Goal: Task Accomplishment & Management: Use online tool/utility

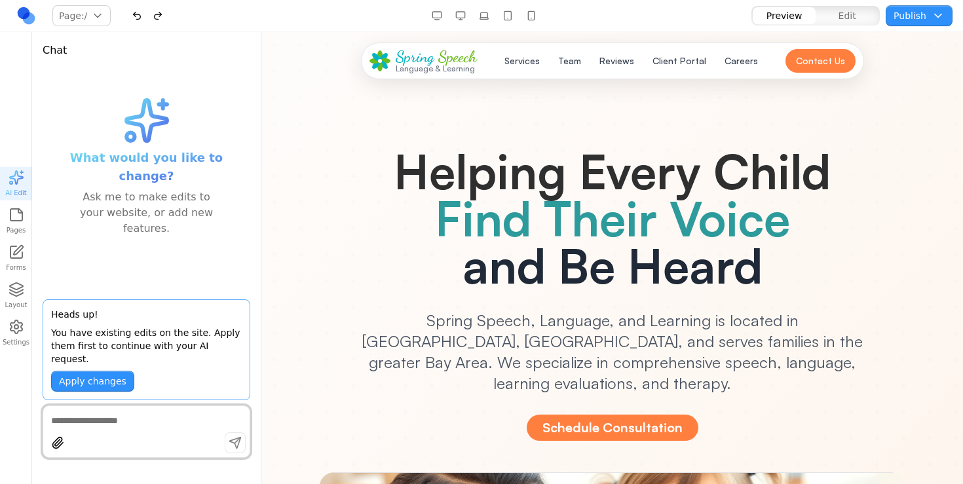
click at [327, 228] on h1 "Helping Every Child Find Their Voice and Be Heard" at bounding box center [612, 218] width 587 height 142
click at [101, 387] on button "Apply changes" at bounding box center [92, 381] width 83 height 21
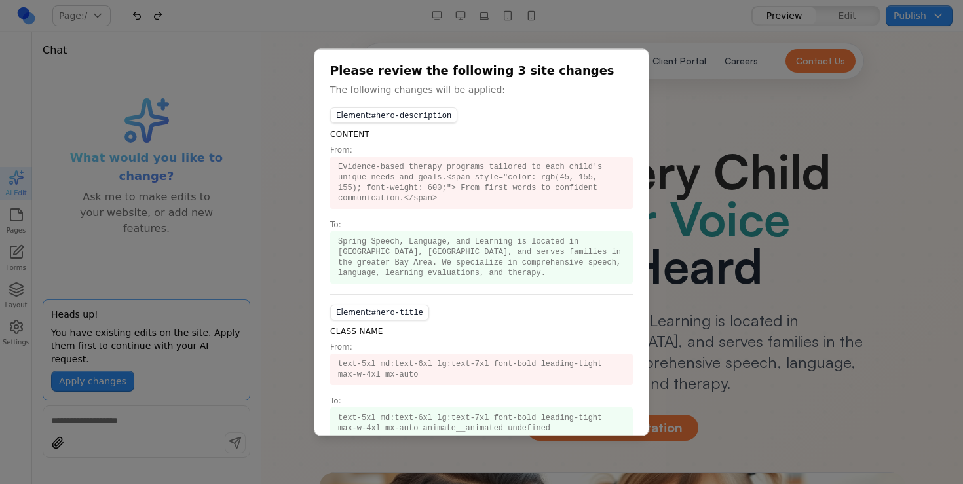
click at [693, 150] on div at bounding box center [481, 242] width 963 height 484
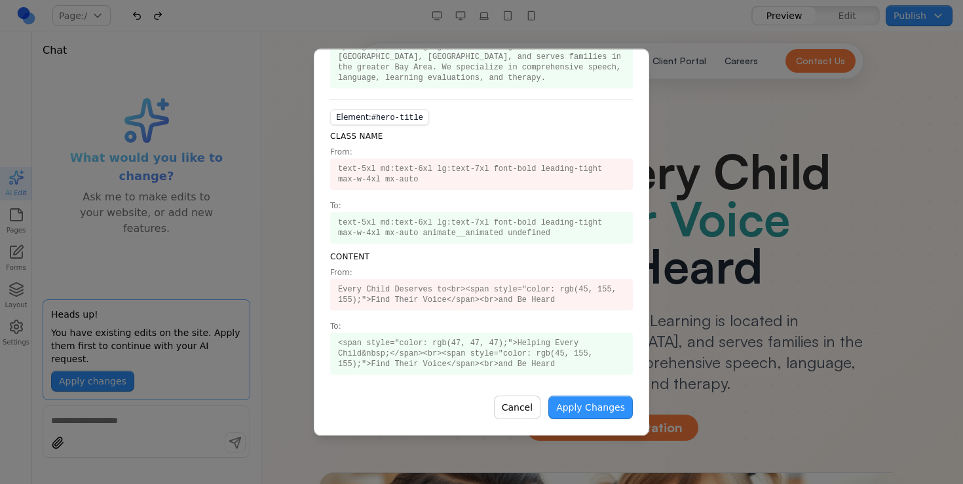
click at [587, 413] on button "Apply Changes" at bounding box center [591, 408] width 85 height 24
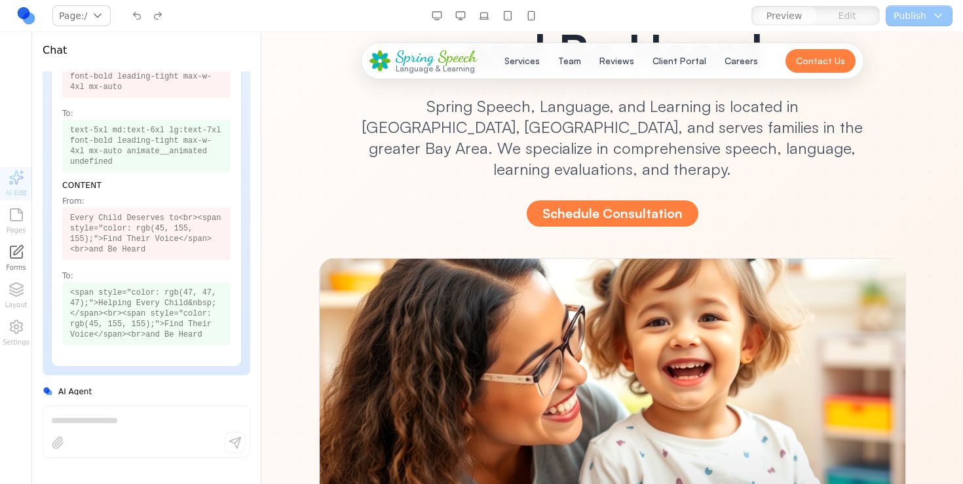
scroll to position [0, 0]
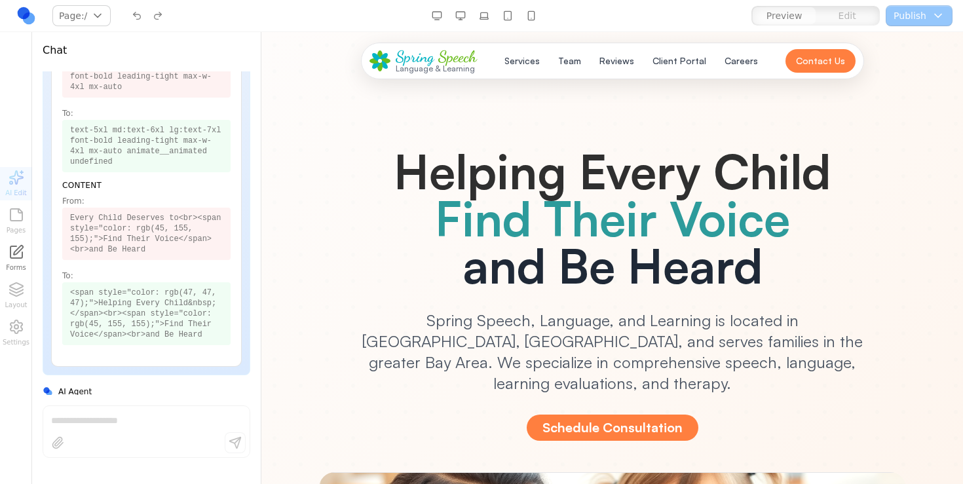
click at [432, 11] on button "button" at bounding box center [437, 15] width 21 height 21
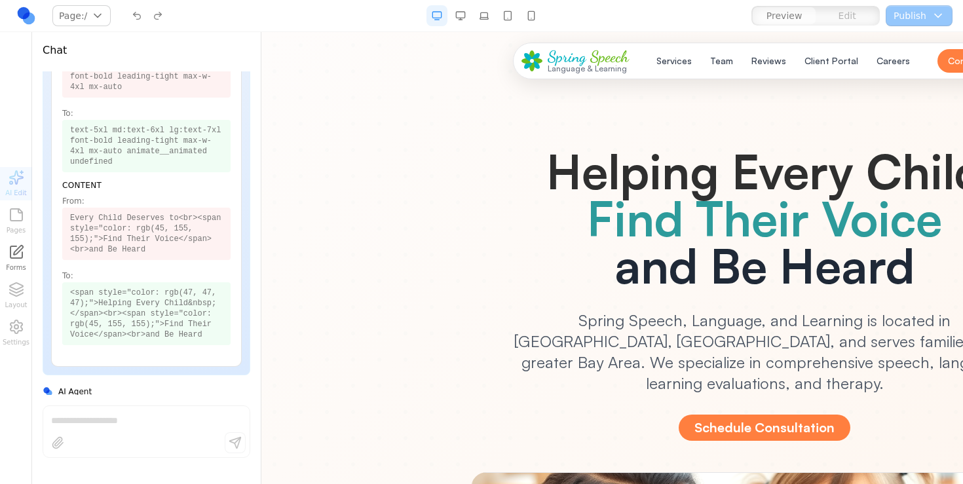
click at [463, 20] on button "button" at bounding box center [460, 15] width 21 height 21
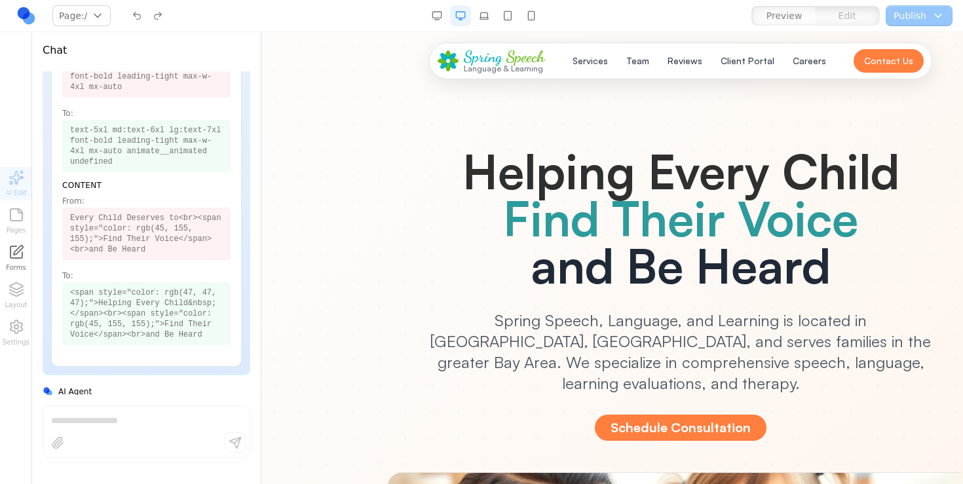
click at [436, 16] on button "button" at bounding box center [437, 15] width 21 height 21
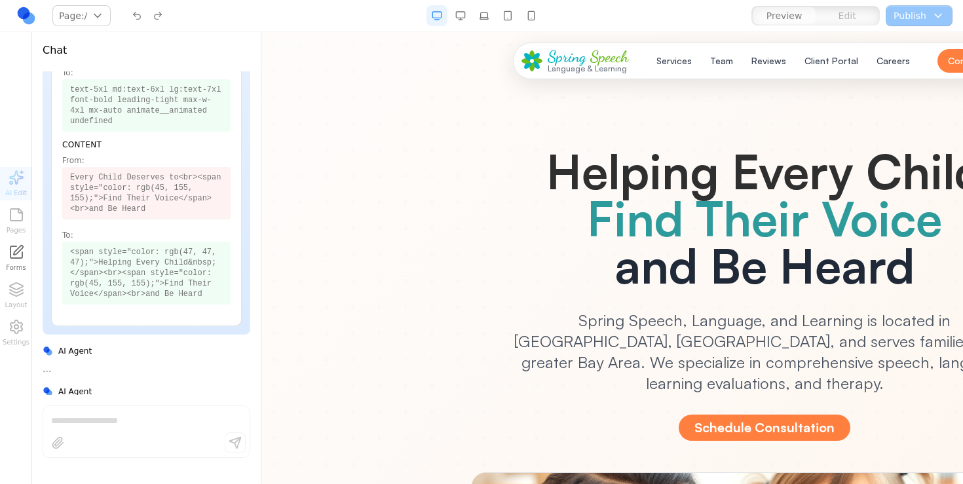
click at [478, 17] on button "button" at bounding box center [484, 15] width 21 height 21
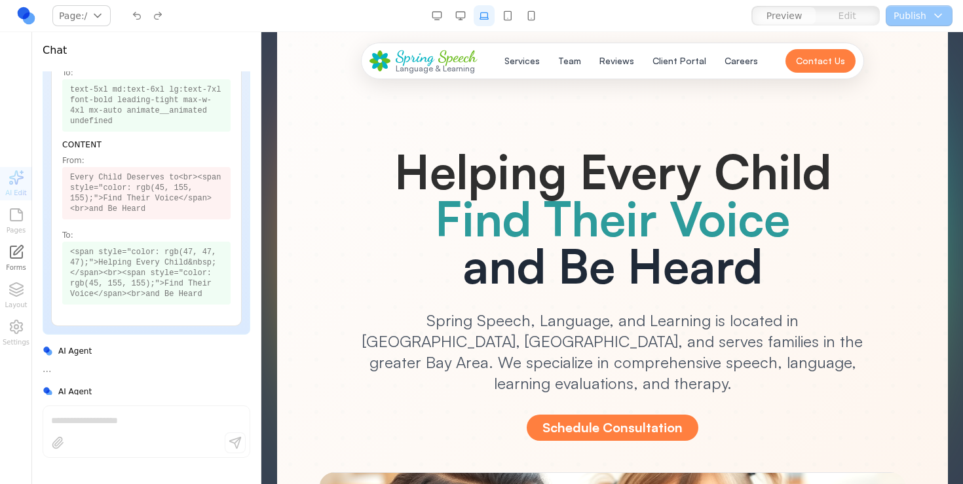
scroll to position [427, 0]
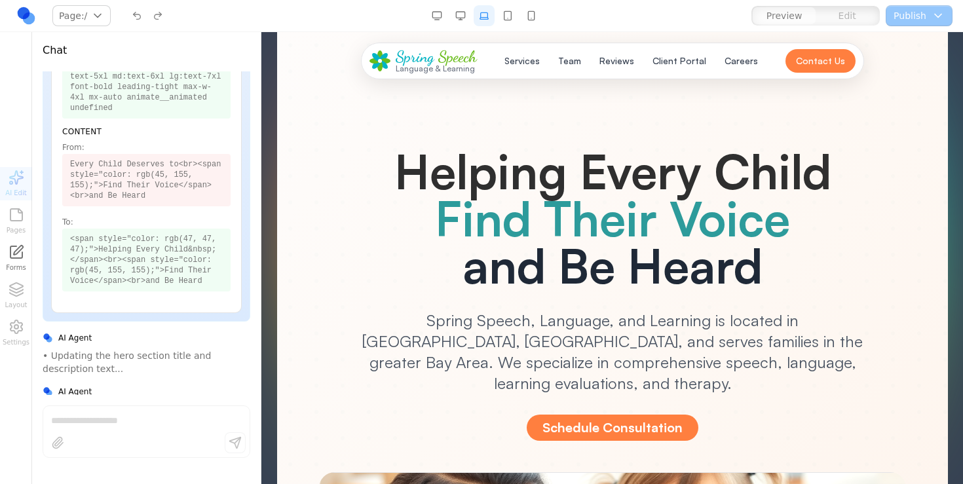
click at [457, 17] on button "button" at bounding box center [460, 15] width 21 height 21
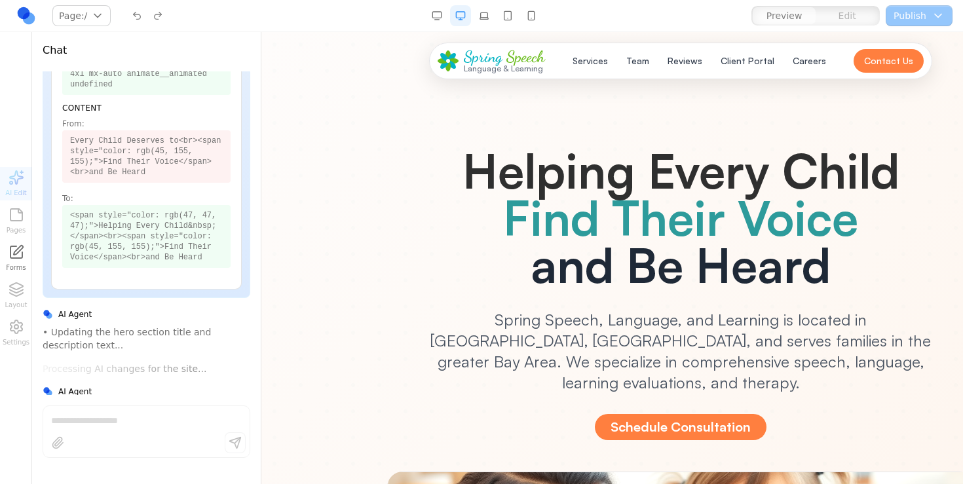
scroll to position [0, 0]
click at [456, 20] on button "button" at bounding box center [460, 15] width 21 height 21
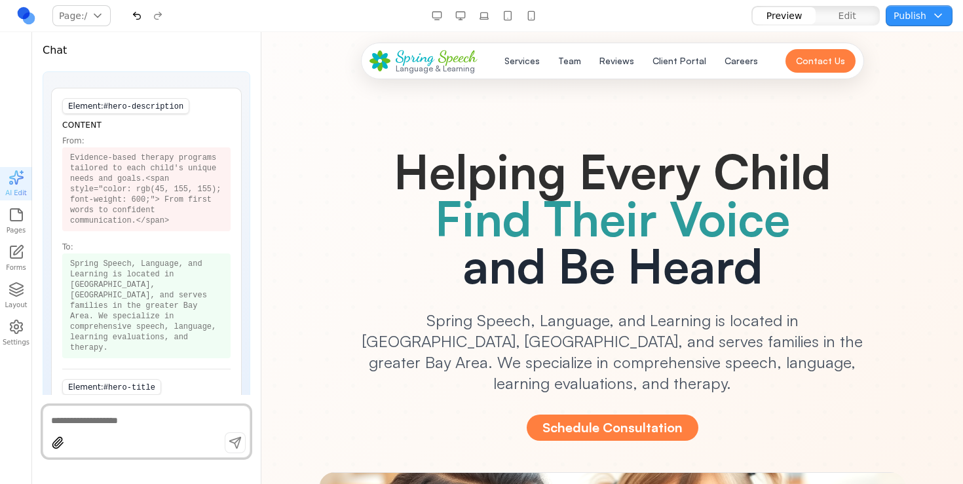
scroll to position [373, 0]
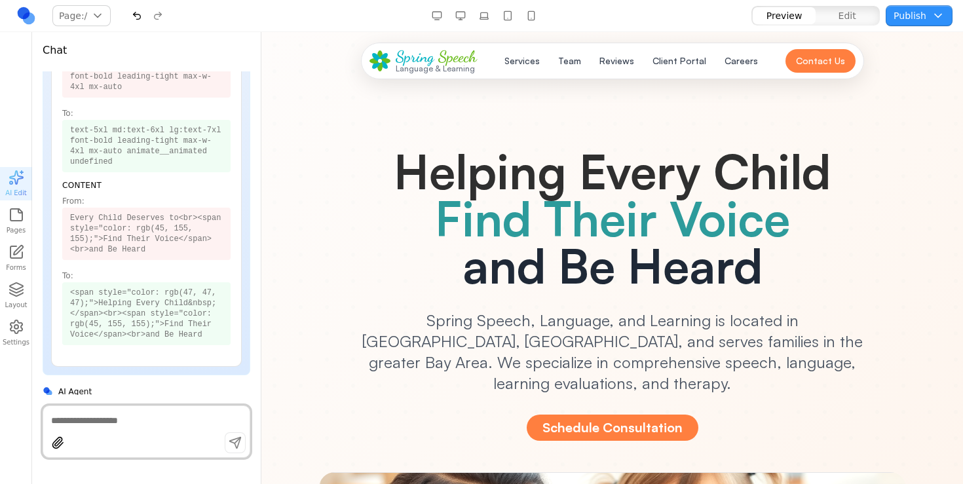
click at [463, 5] on button "button" at bounding box center [460, 15] width 21 height 21
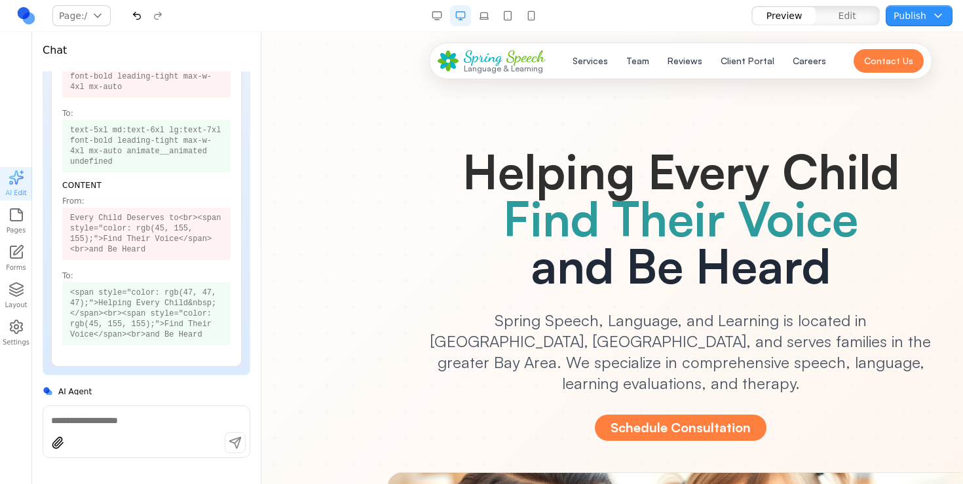
click at [458, 18] on button "button" at bounding box center [460, 15] width 21 height 21
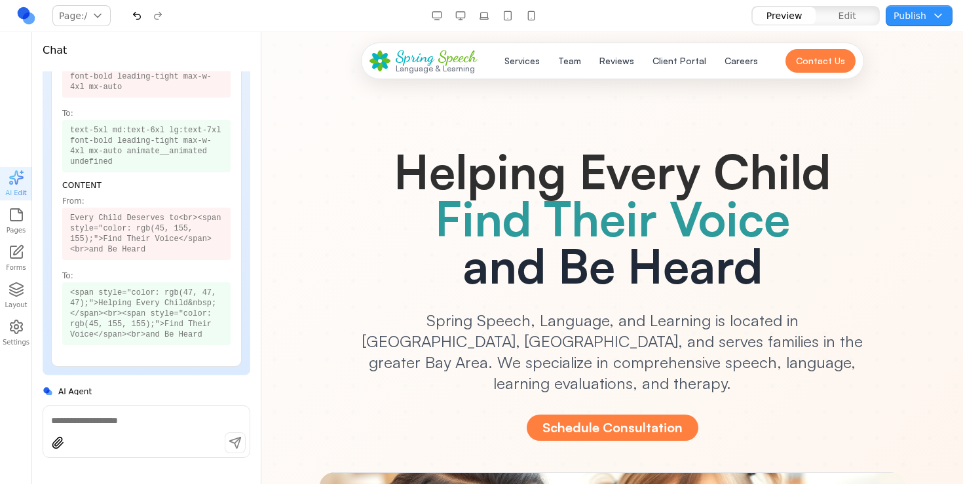
click at [483, 18] on button "button" at bounding box center [484, 15] width 21 height 21
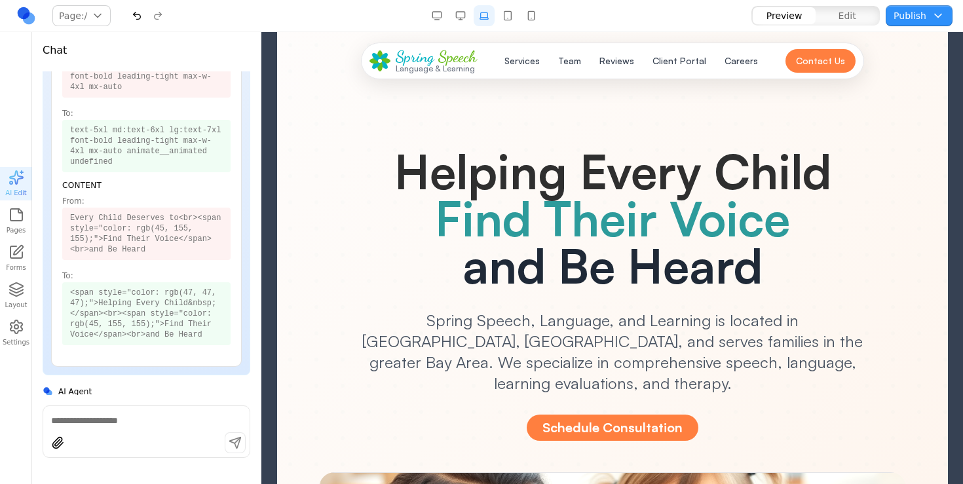
click at [483, 18] on button "button" at bounding box center [484, 15] width 21 height 21
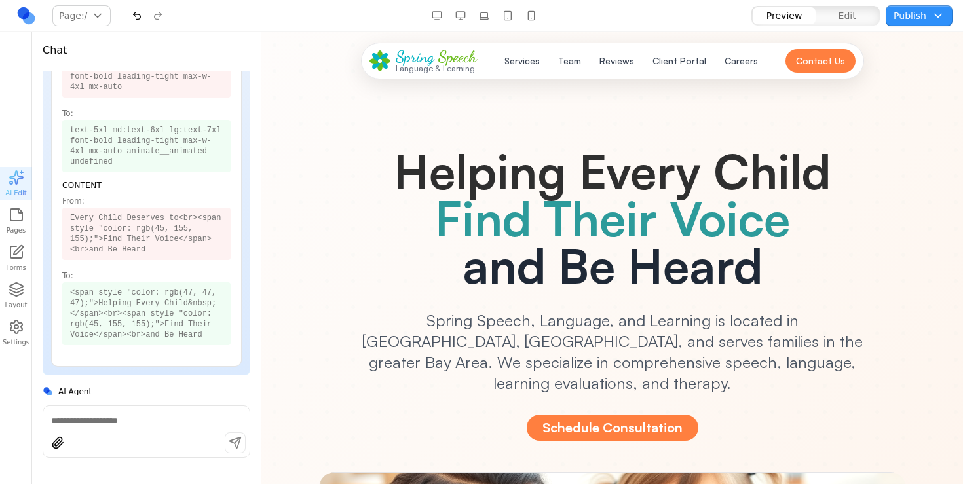
click at [508, 13] on button "button" at bounding box center [507, 15] width 21 height 21
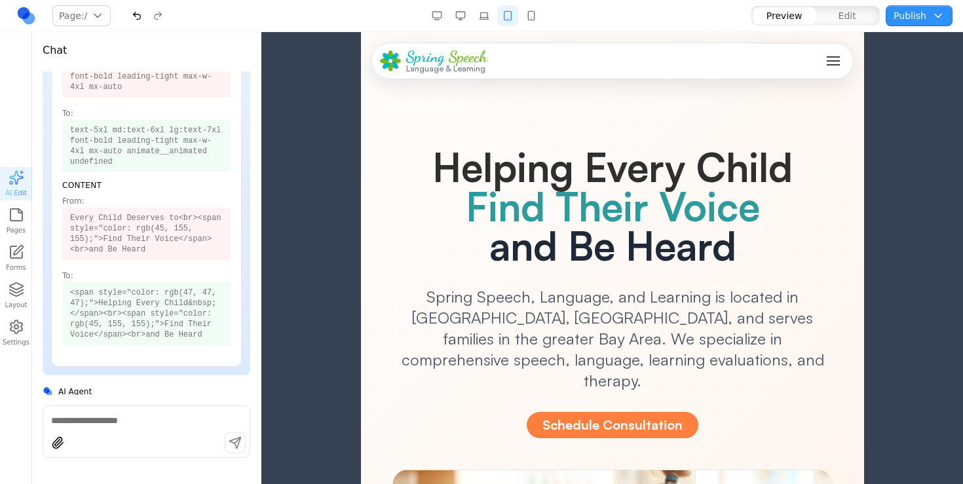
click at [527, 16] on button "button" at bounding box center [531, 15] width 21 height 21
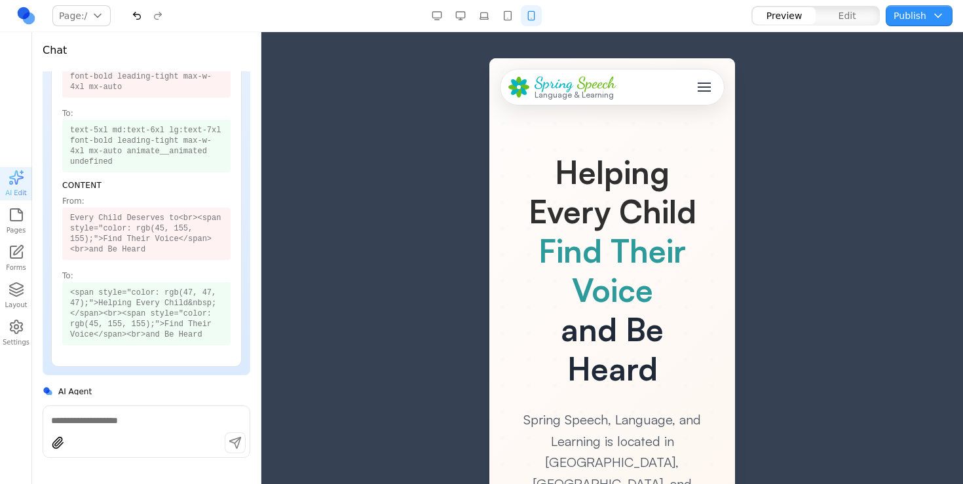
click at [535, 22] on button "button" at bounding box center [531, 15] width 21 height 21
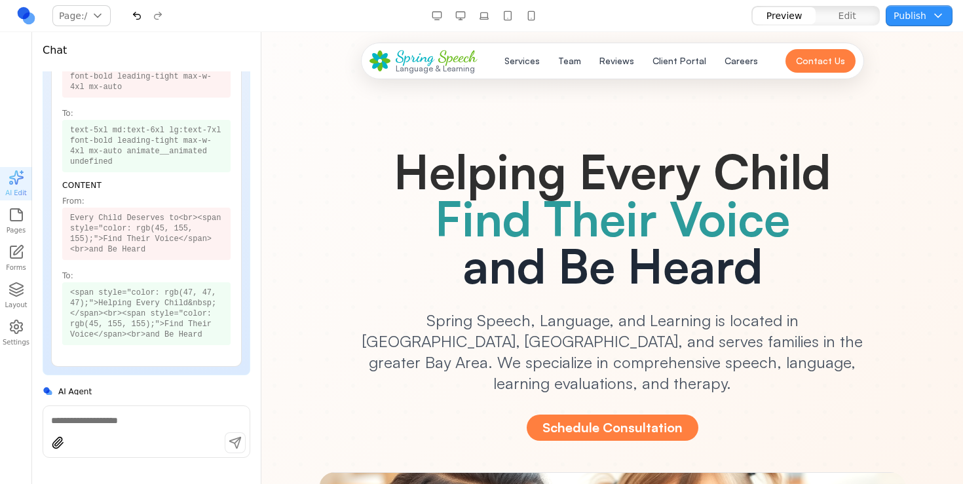
click at [453, 9] on button "button" at bounding box center [460, 15] width 21 height 21
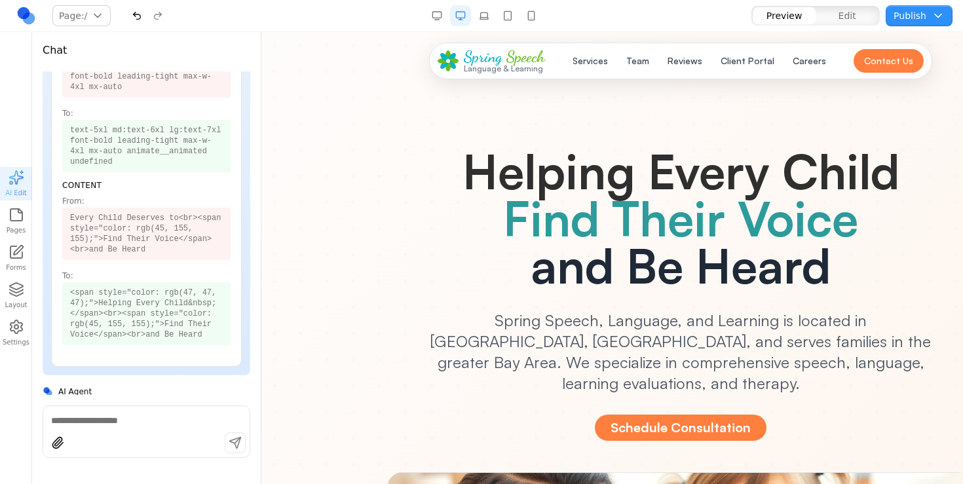
click at [439, 11] on button "button" at bounding box center [437, 15] width 21 height 21
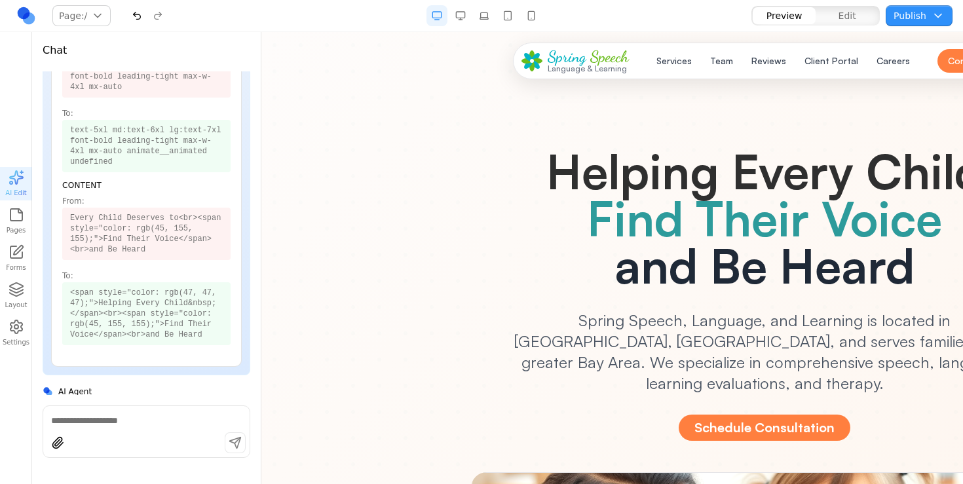
click at [456, 11] on button "button" at bounding box center [460, 15] width 21 height 21
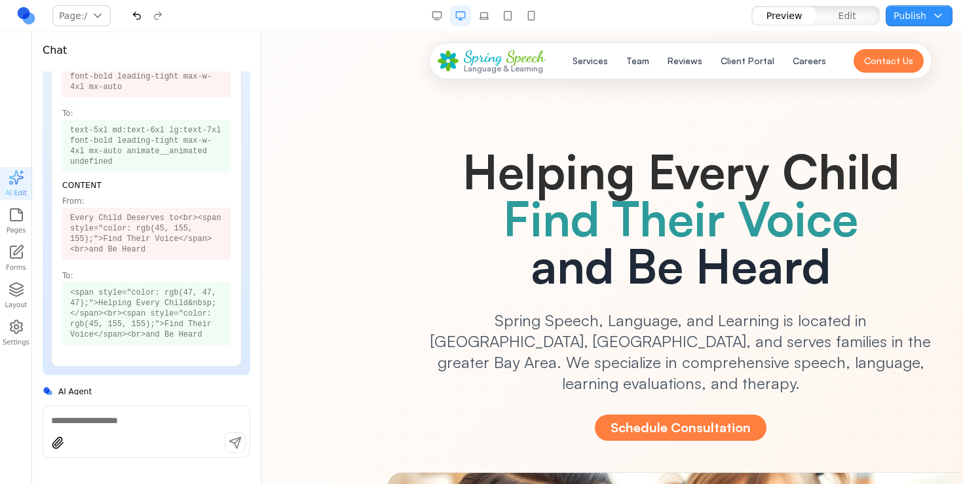
click at [440, 9] on button "button" at bounding box center [437, 15] width 21 height 21
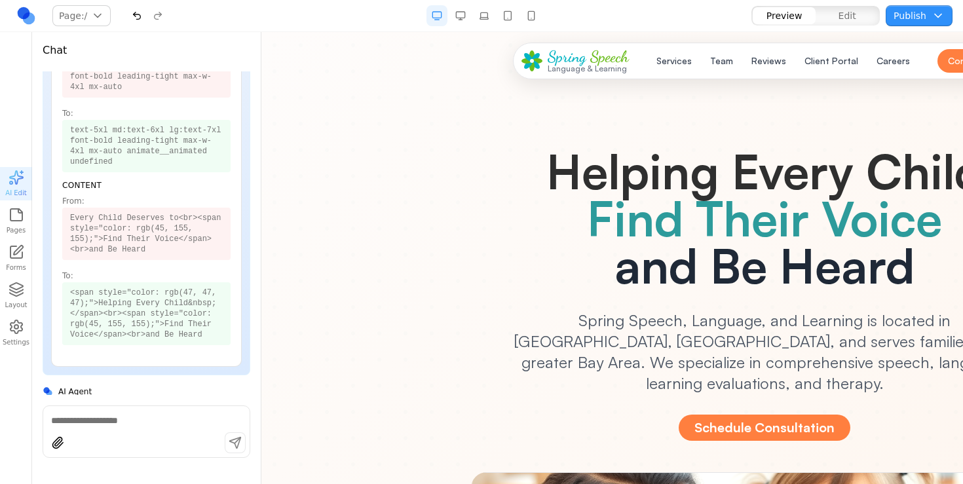
click at [461, 12] on button "button" at bounding box center [460, 15] width 21 height 21
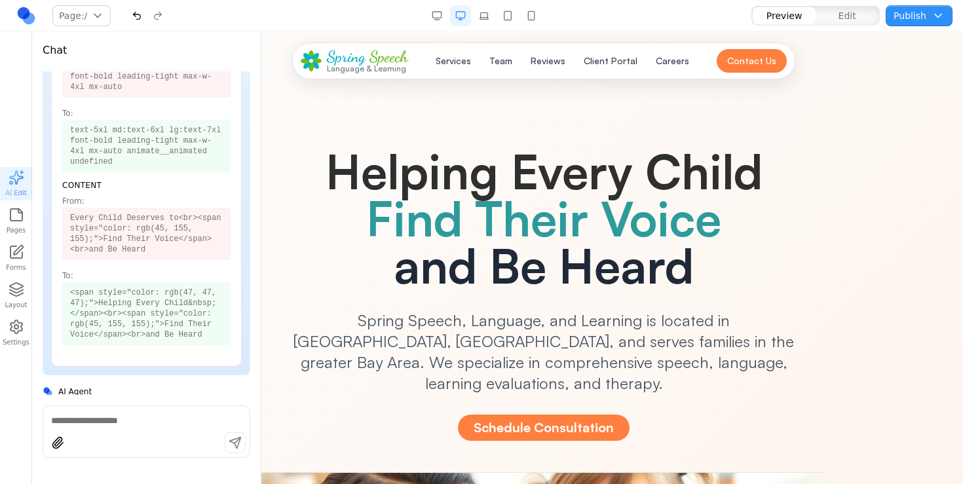
scroll to position [0, 0]
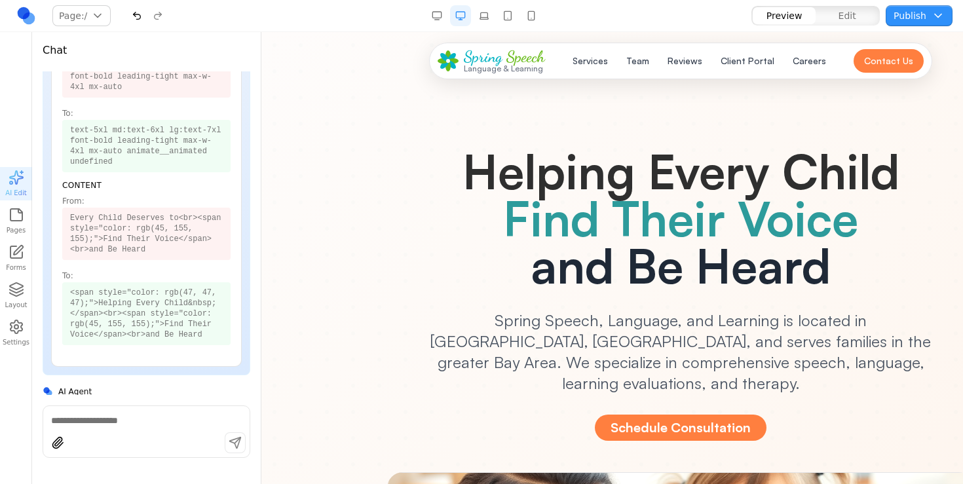
click at [482, 12] on button "button" at bounding box center [484, 15] width 21 height 21
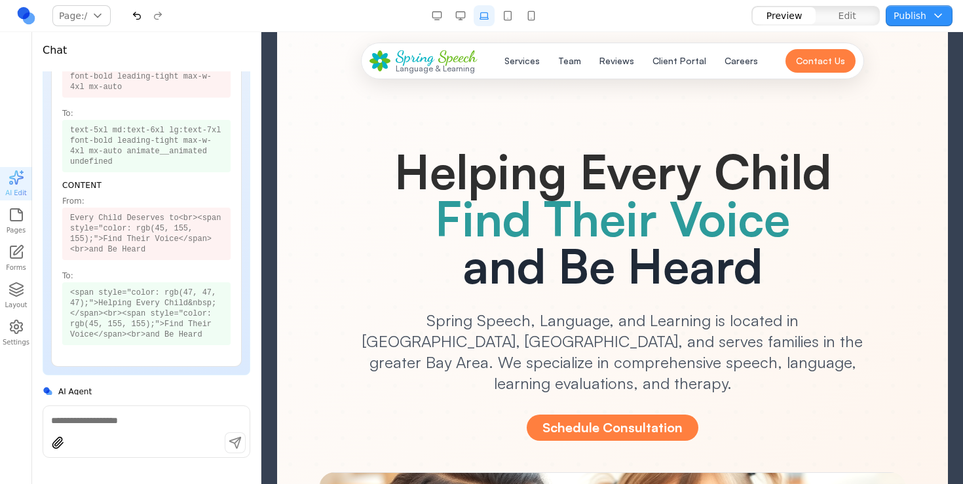
click at [452, 18] on button "button" at bounding box center [460, 15] width 21 height 21
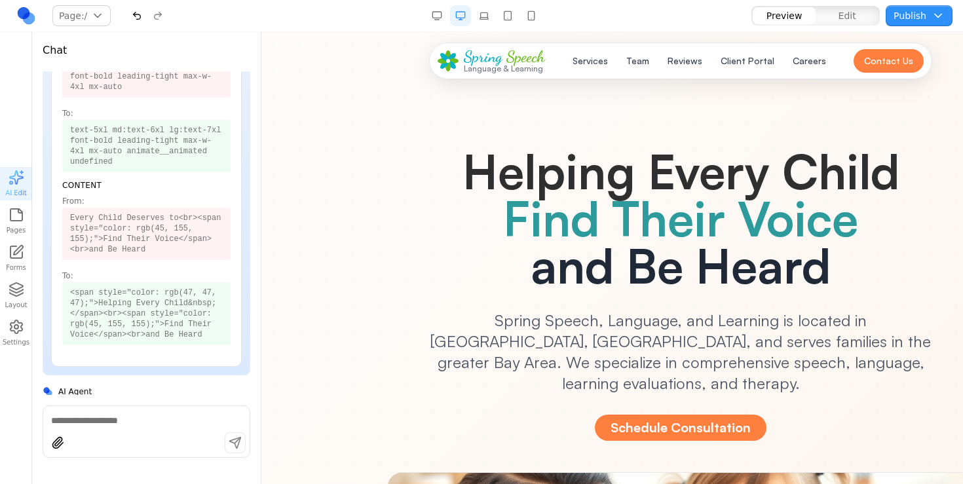
click at [464, 10] on button "button" at bounding box center [460, 15] width 21 height 21
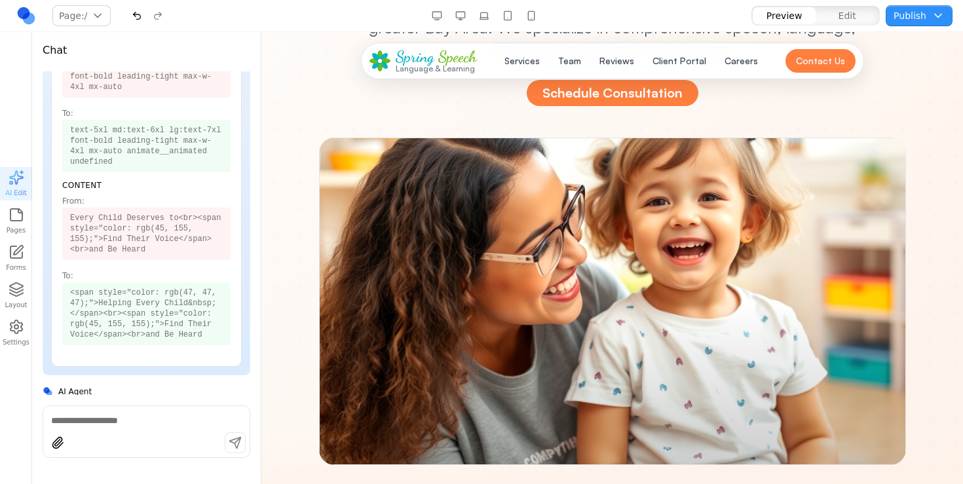
scroll to position [747, 0]
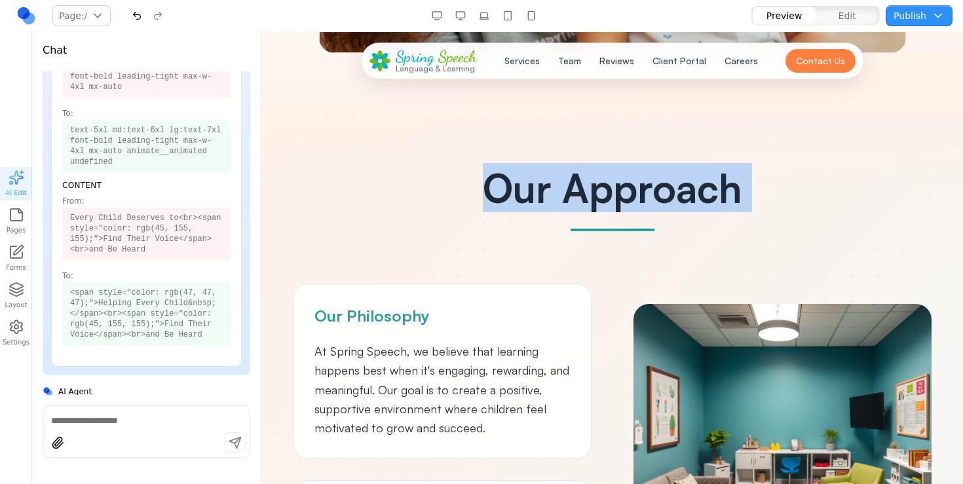
drag, startPoint x: 0, startPoint y: 214, endPoint x: 166, endPoint y: 273, distance: 176.8
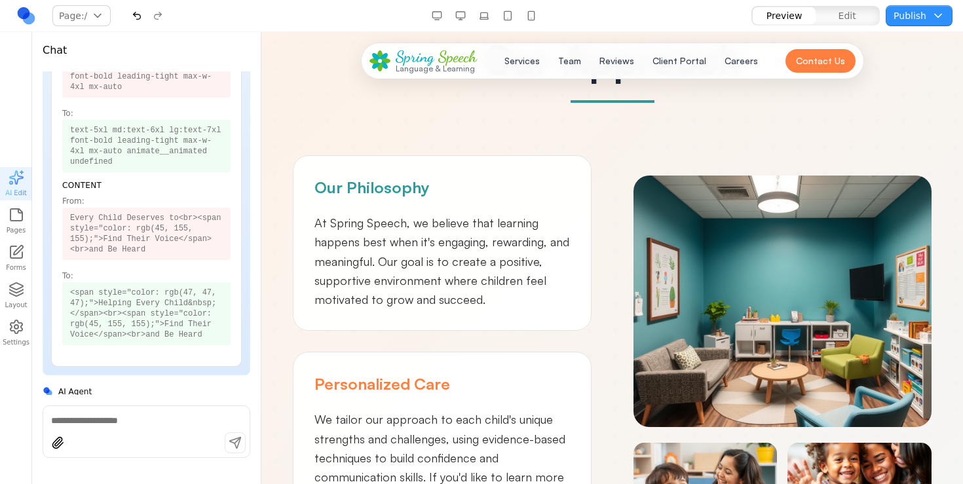
scroll to position [934, 0]
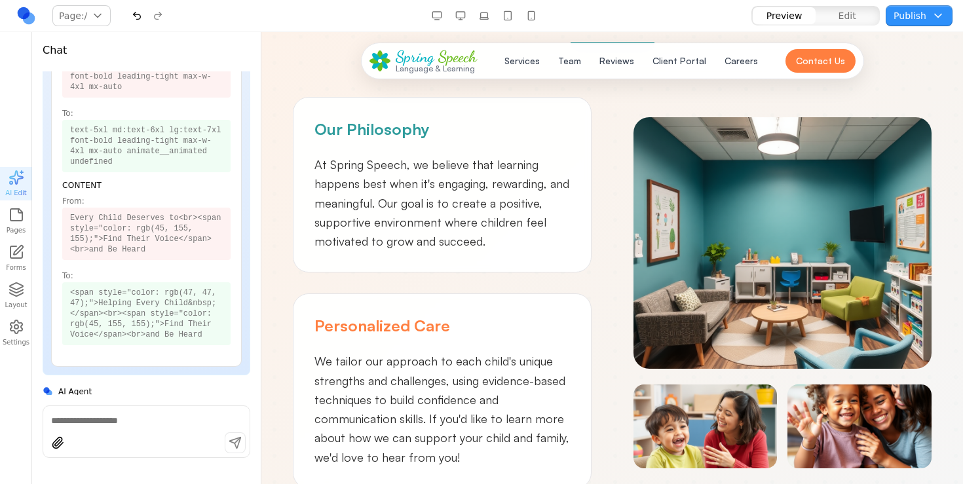
click at [14, 218] on icon "button" at bounding box center [17, 215] width 16 height 16
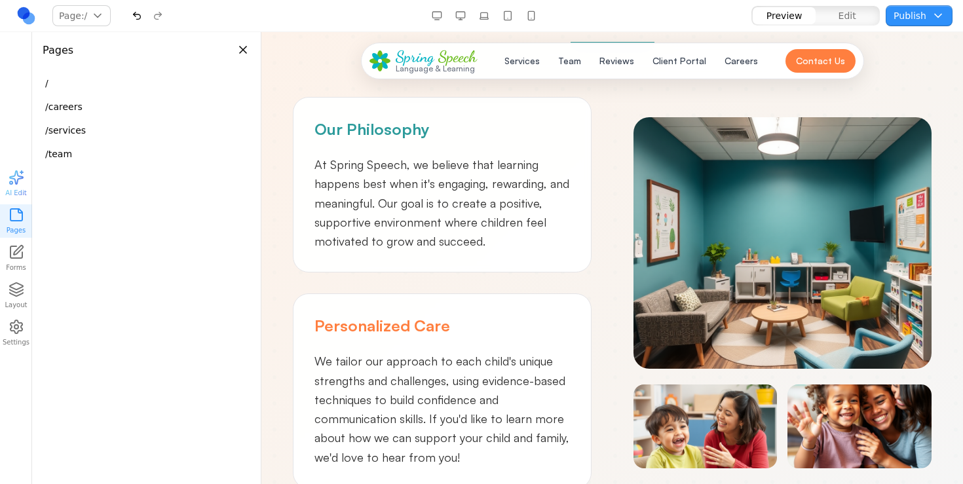
click at [17, 300] on button "Layout" at bounding box center [16, 295] width 32 height 33
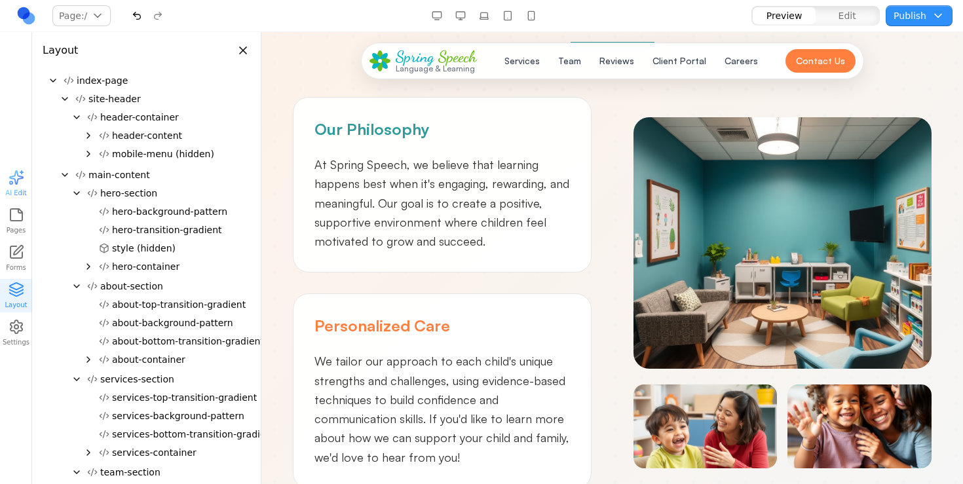
click at [20, 262] on link "Forms" at bounding box center [16, 258] width 32 height 33
drag, startPoint x: 261, startPoint y: 182, endPoint x: 208, endPoint y: 182, distance: 53.1
click at [208, 182] on div "Page: / / /careers /services /team Manage pages Preview Edit Publish Choose pub…" at bounding box center [481, 242] width 963 height 484
click at [936, 18] on button "Publish" at bounding box center [919, 15] width 67 height 21
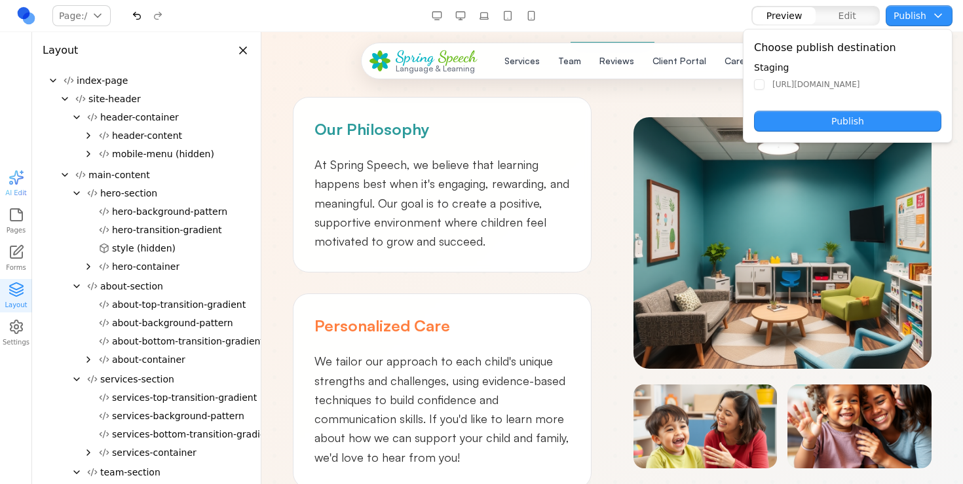
click at [572, 187] on div "Our Philosophy At Spring Speech, we believe that learning happens best when it'…" at bounding box center [442, 185] width 299 height 176
click at [918, 10] on button "Publish" at bounding box center [919, 15] width 67 height 21
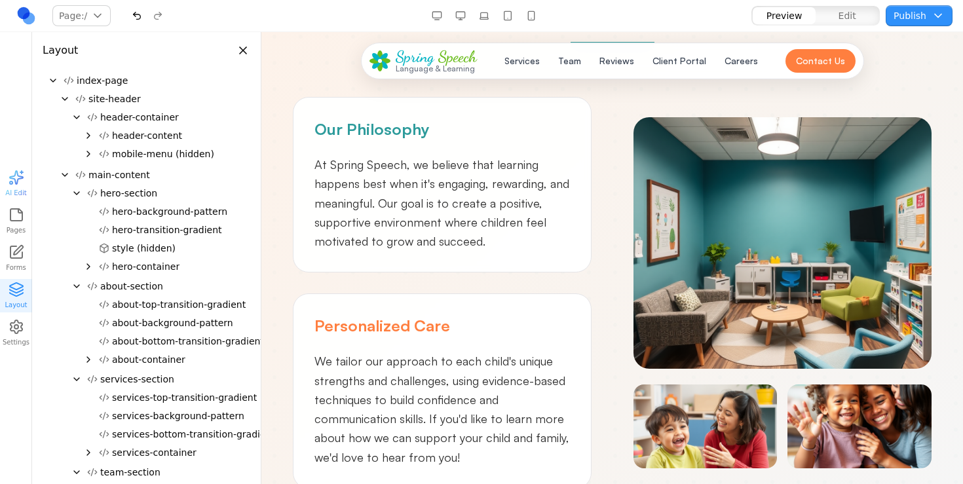
click at [918, 10] on button "Publish" at bounding box center [919, 15] width 67 height 21
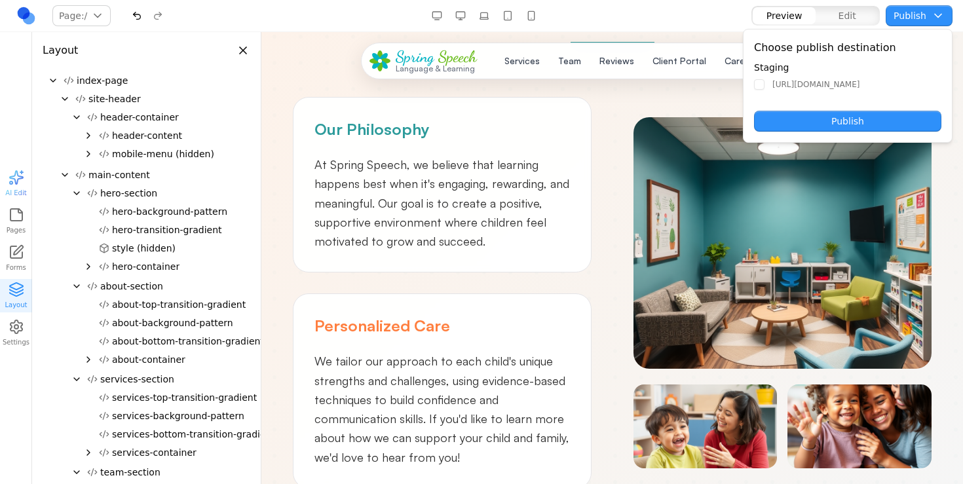
click at [604, 311] on div "Our Philosophy At Spring Speech, we believe that learning happens best when it'…" at bounding box center [612, 293] width 639 height 392
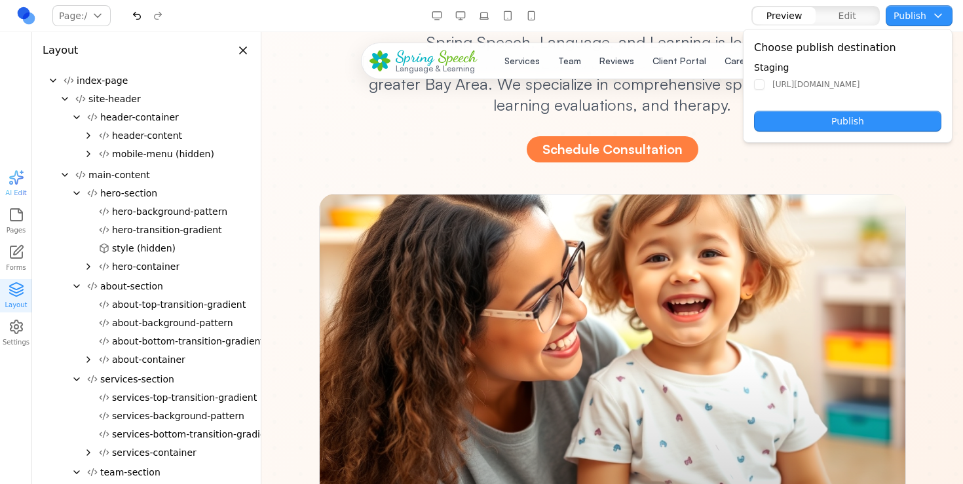
scroll to position [0, 0]
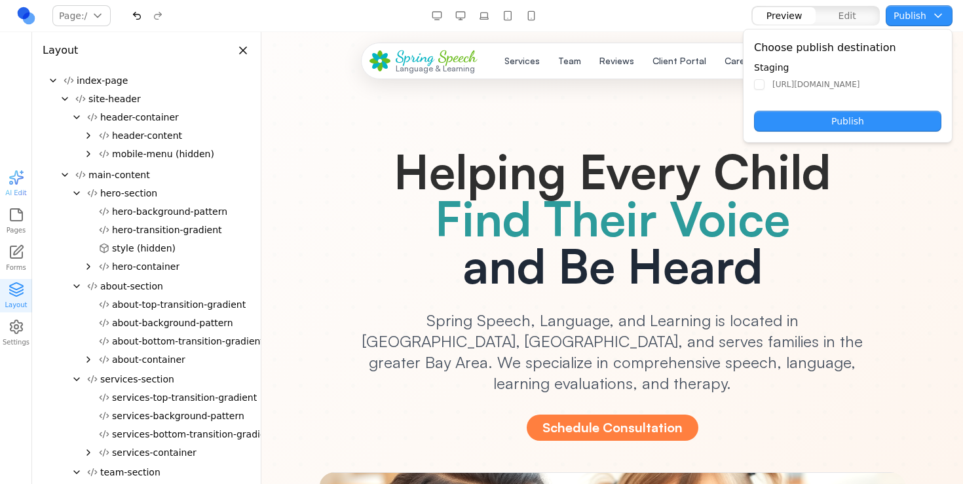
click at [246, 49] on button "Close panel" at bounding box center [243, 50] width 14 height 14
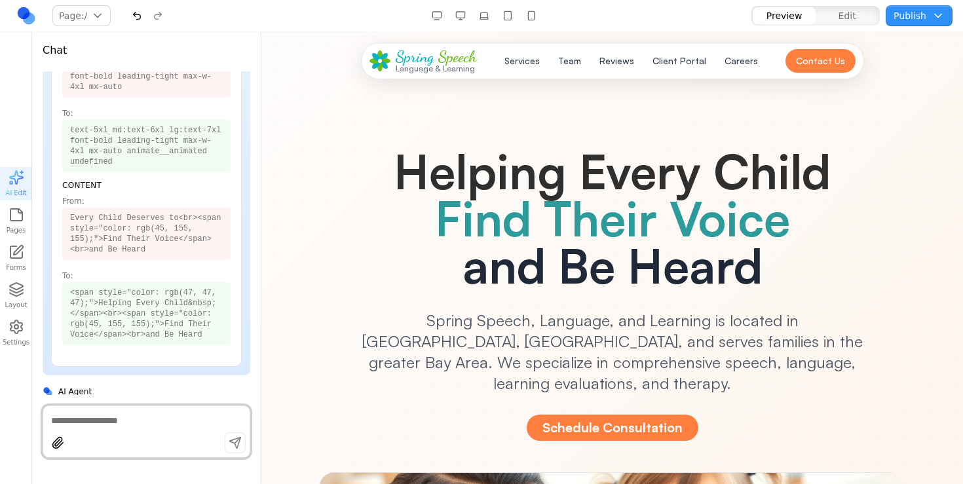
click at [916, 12] on button "Publish" at bounding box center [919, 15] width 67 height 21
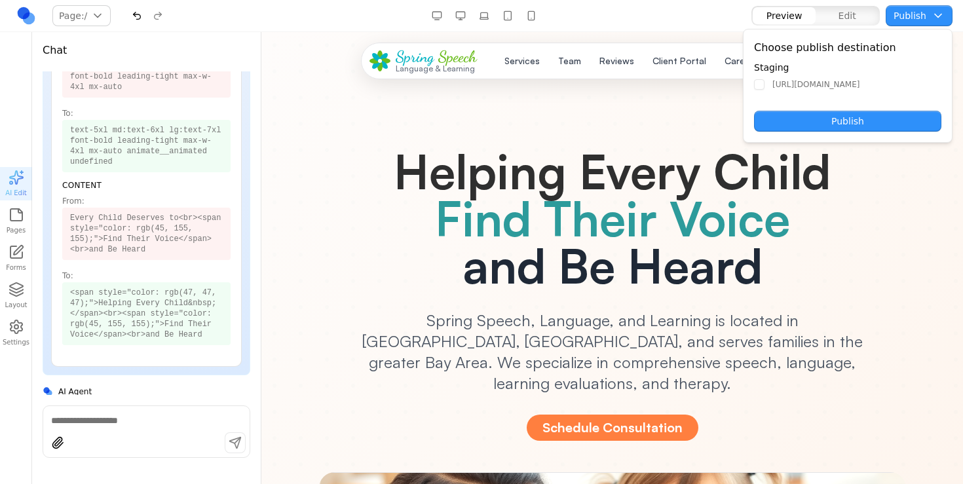
click at [913, 11] on button "Publish" at bounding box center [919, 15] width 67 height 21
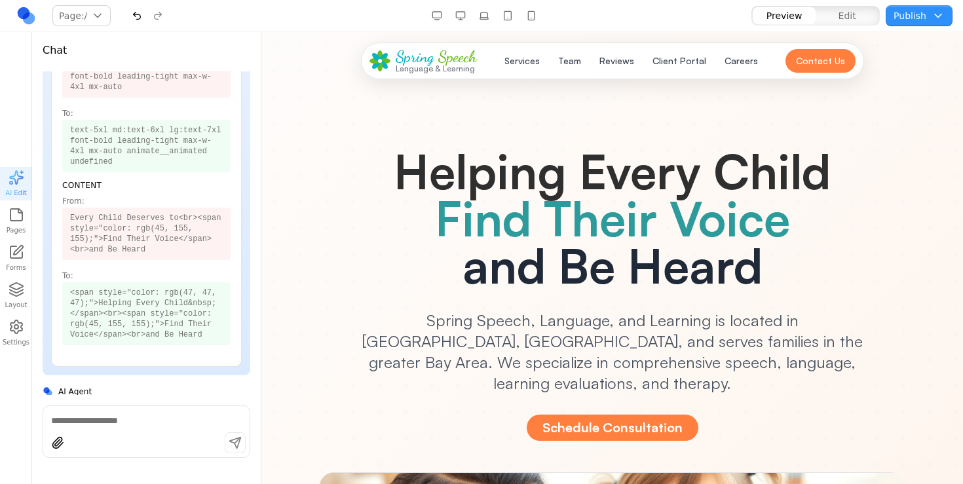
click at [855, 14] on span "Edit" at bounding box center [848, 15] width 18 height 13
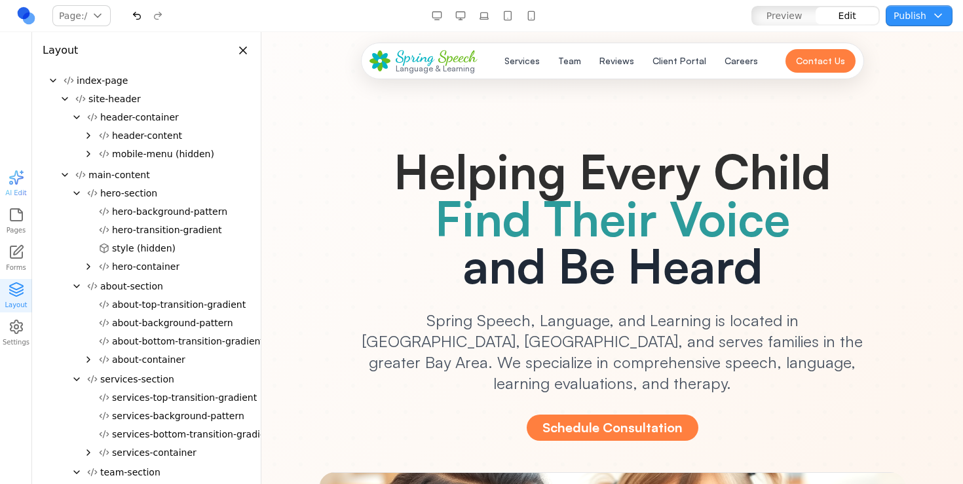
click at [790, 10] on span "Preview" at bounding box center [785, 15] width 36 height 13
click at [832, 12] on button "Edit" at bounding box center [847, 15] width 63 height 17
click at [155, 252] on span "style (hidden)" at bounding box center [144, 248] width 64 height 13
click at [142, 297] on button "about-top-transition-gradient" at bounding box center [172, 305] width 157 height 18
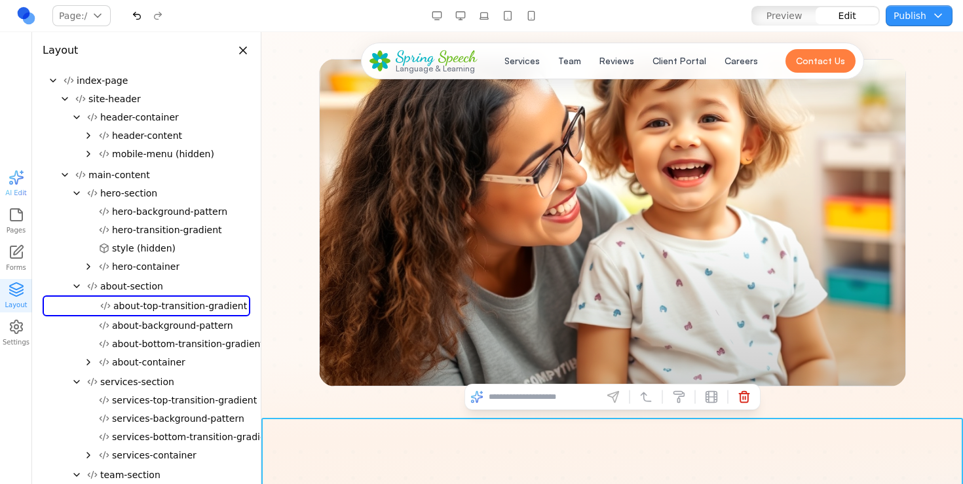
scroll to position [29, 0]
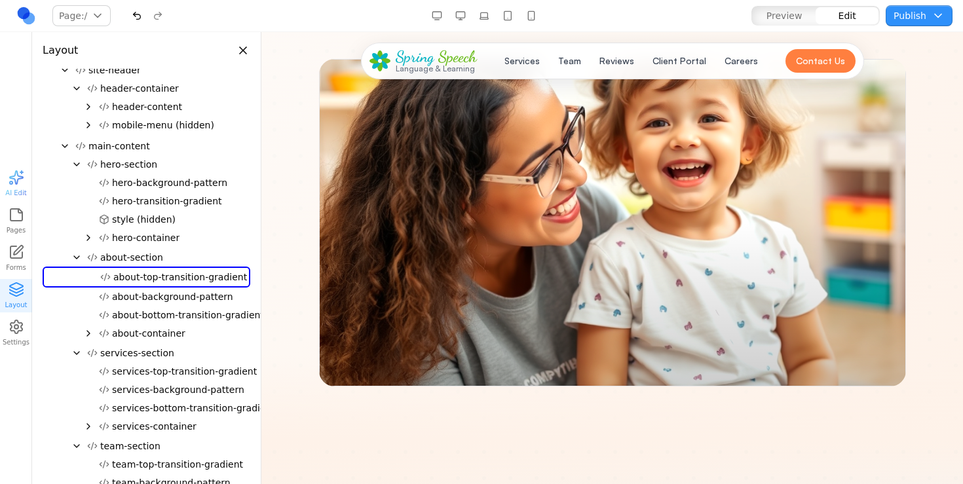
click at [142, 297] on span "about-background-pattern" at bounding box center [172, 296] width 121 height 13
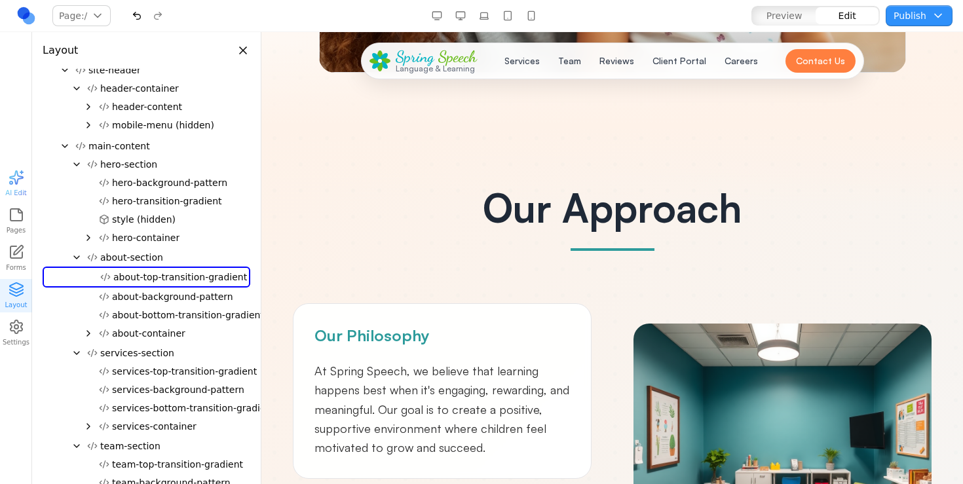
scroll to position [734, 0]
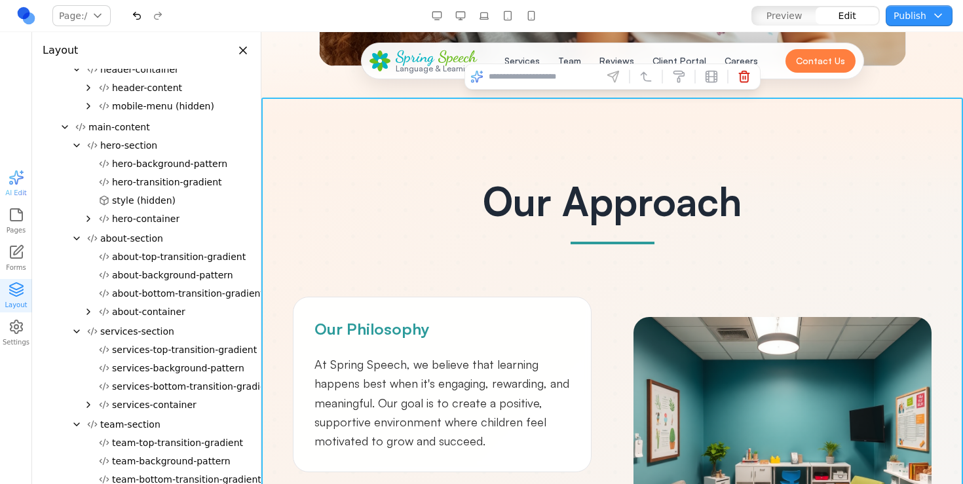
click at [151, 256] on span "about-top-transition-gradient" at bounding box center [179, 256] width 134 height 13
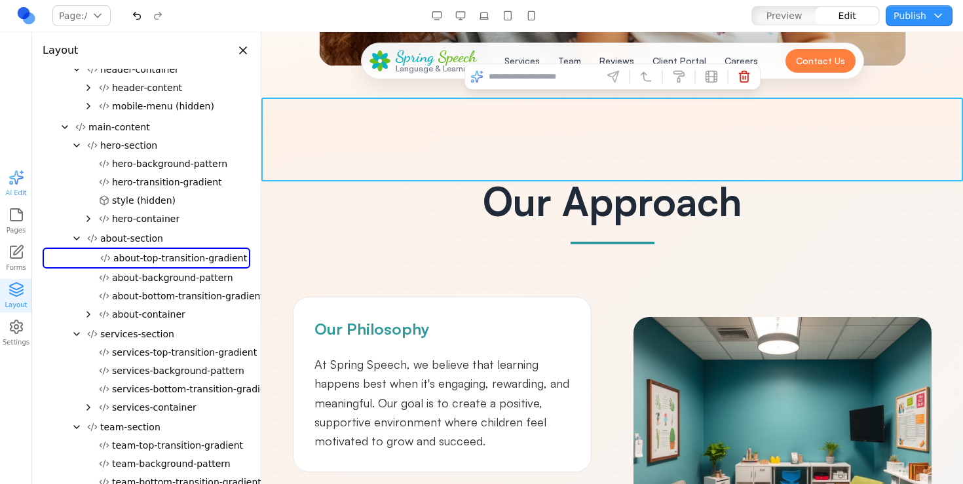
scroll to position [29, 0]
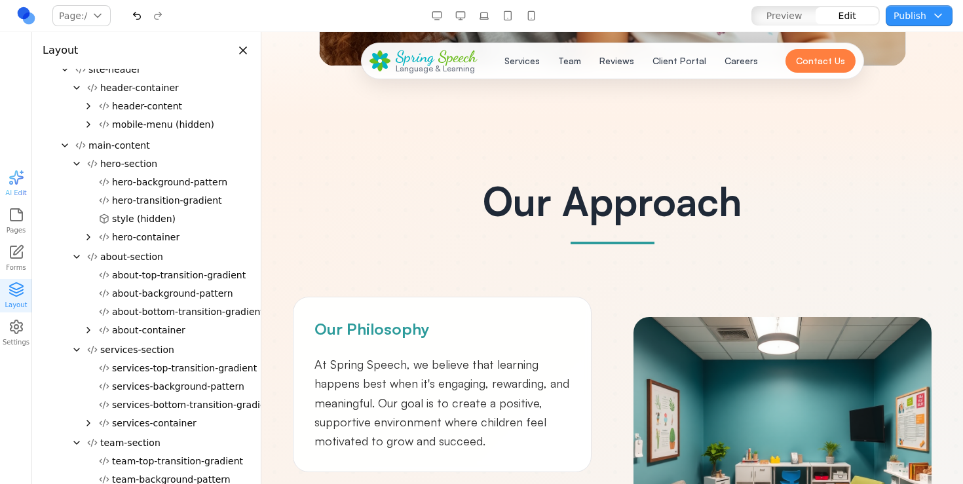
click at [136, 382] on span "services-background-pattern" at bounding box center [178, 386] width 132 height 13
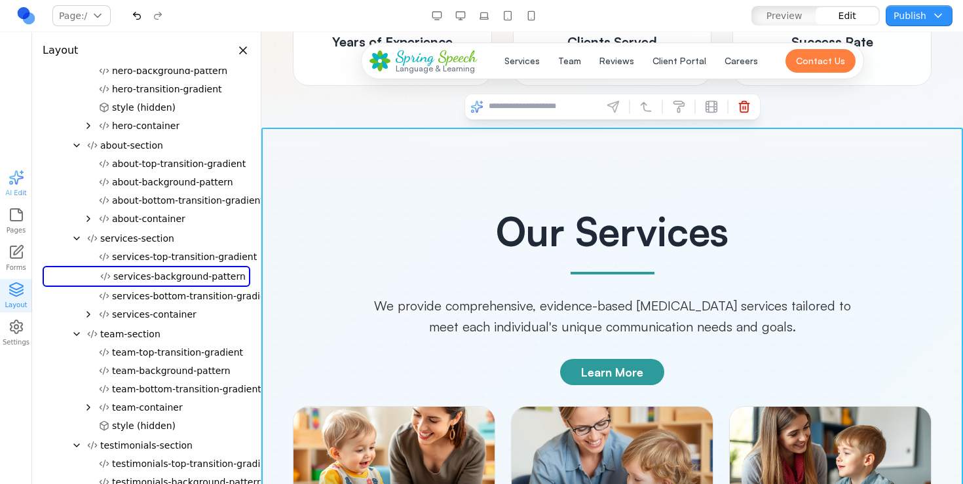
scroll to position [0, 0]
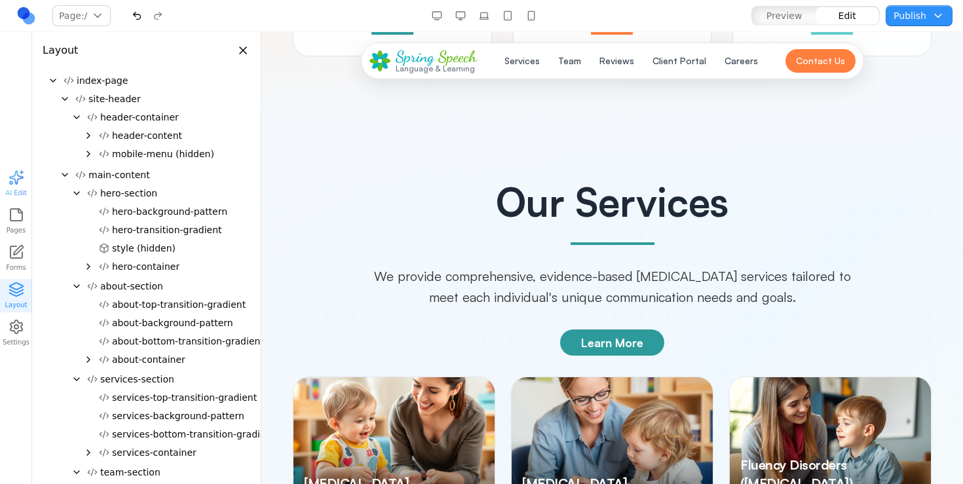
click at [138, 174] on span "main-content" at bounding box center [119, 174] width 62 height 13
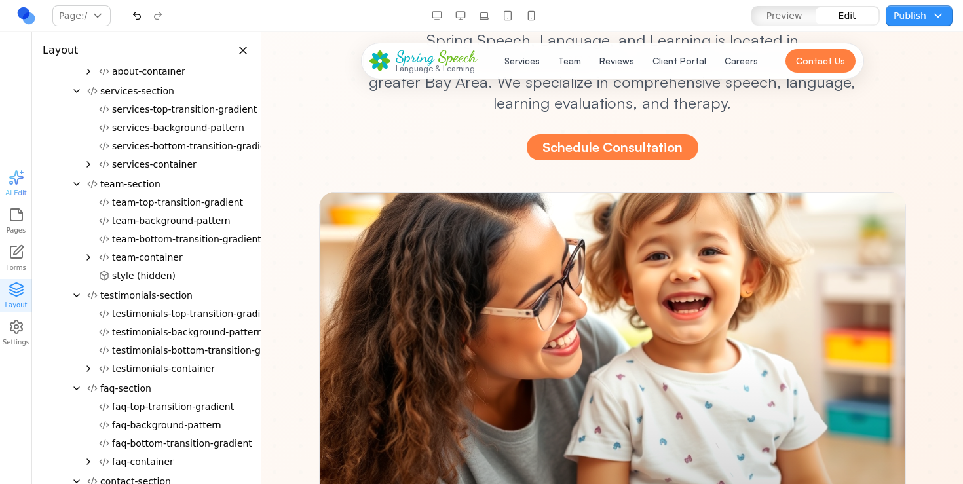
scroll to position [162, 0]
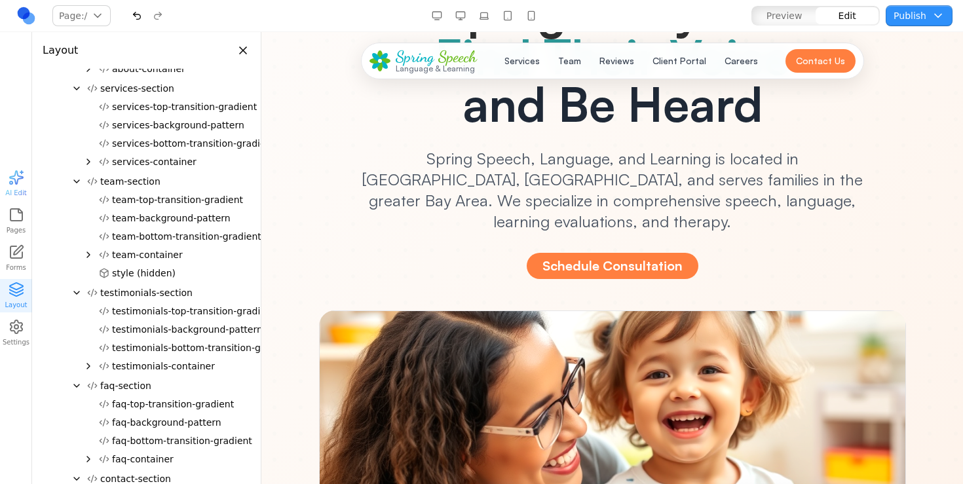
click at [138, 243] on span "team-bottom-transition-gradient" at bounding box center [186, 236] width 149 height 13
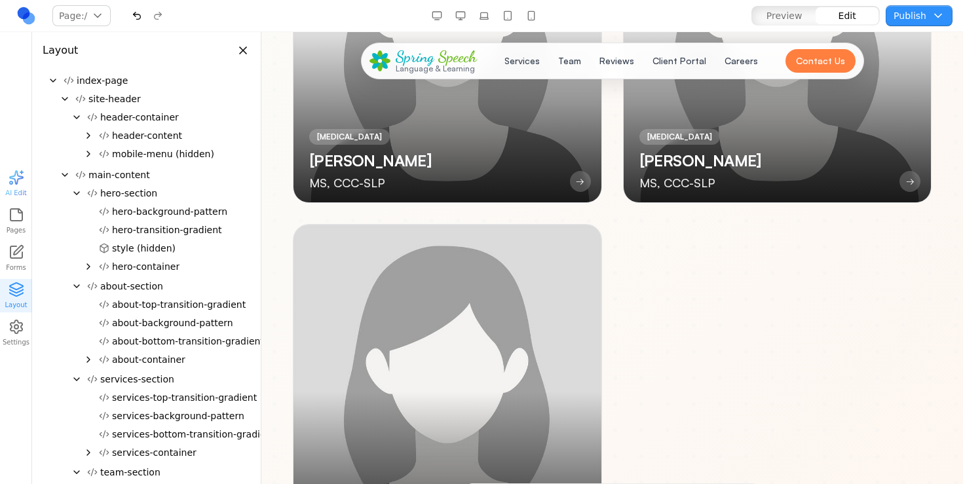
scroll to position [3487, 0]
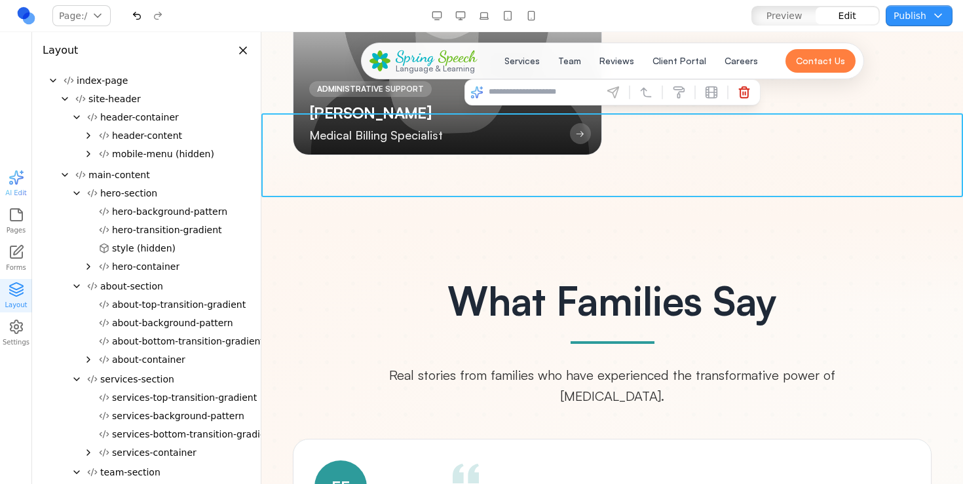
click at [141, 240] on div at bounding box center [147, 239] width 208 height 1
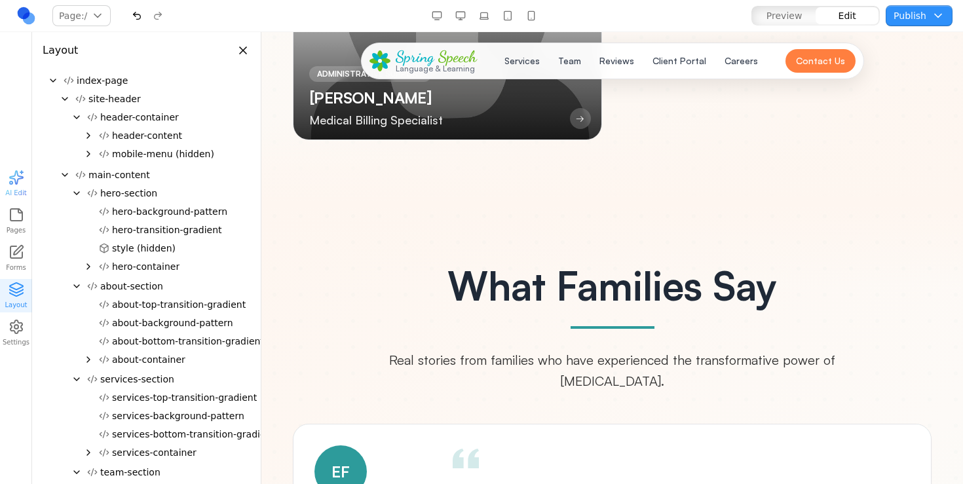
scroll to position [276, 0]
click at [243, 54] on button "Close panel" at bounding box center [243, 50] width 14 height 14
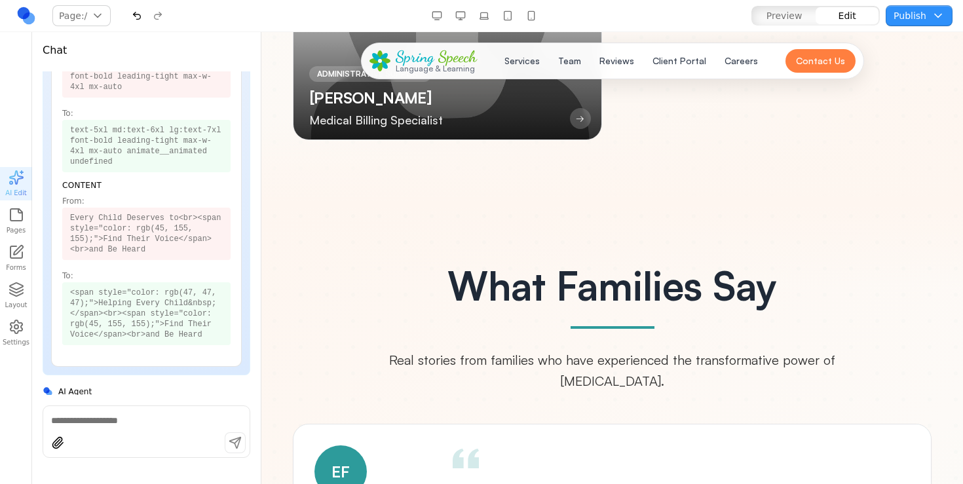
click at [245, 53] on header "Chat" at bounding box center [146, 45] width 229 height 26
click at [19, 215] on icon "button" at bounding box center [17, 215] width 16 height 16
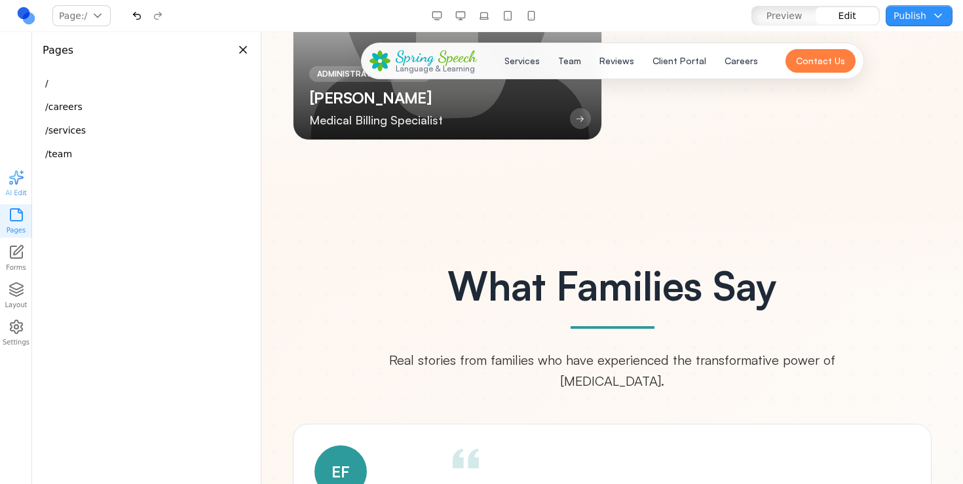
click at [7, 188] on span "AI Edit" at bounding box center [15, 193] width 21 height 10
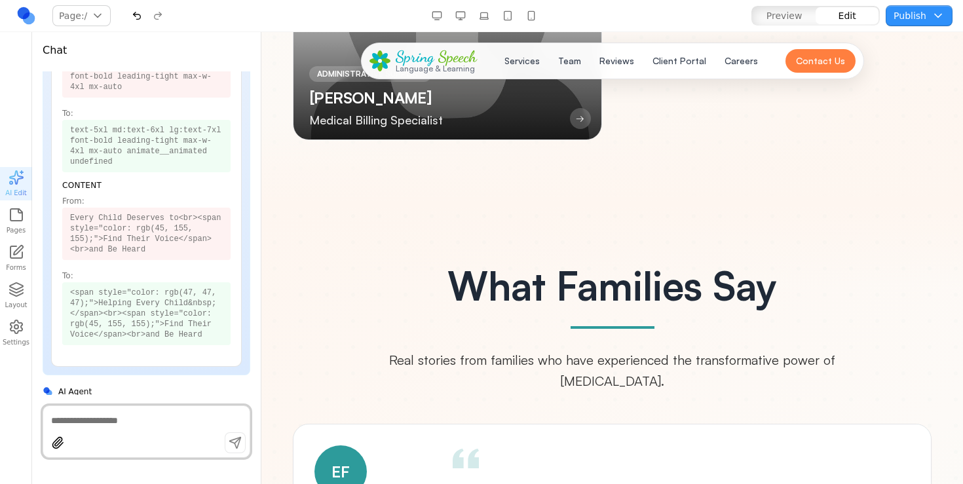
click at [5, 211] on button "Pages" at bounding box center [16, 220] width 32 height 33
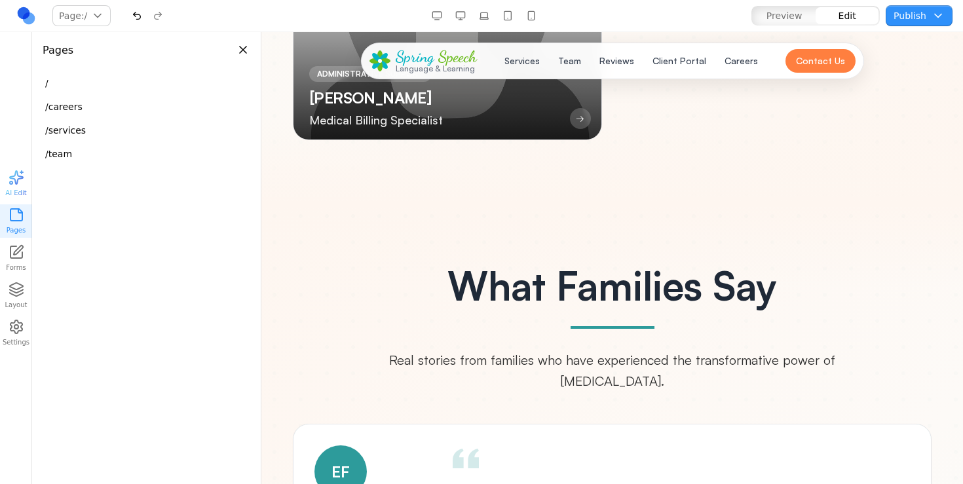
click at [14, 180] on div "button" at bounding box center [17, 178] width 16 height 16
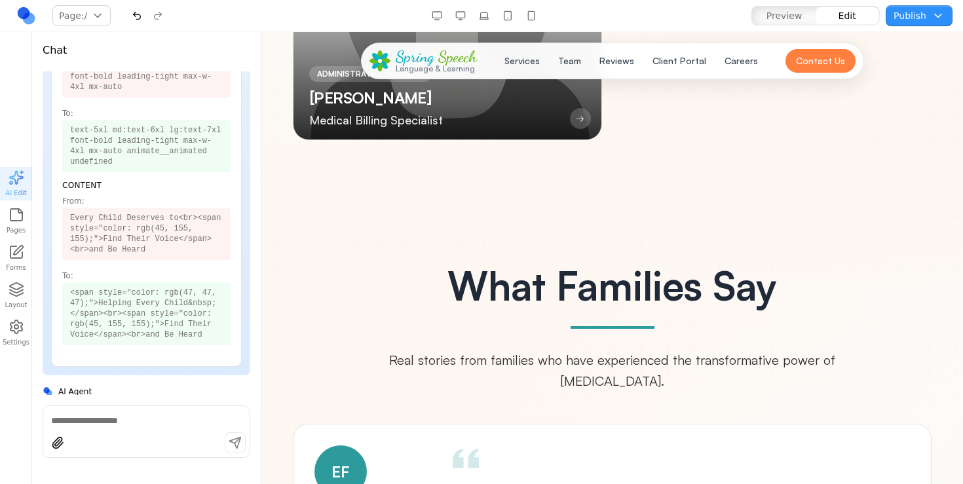
click at [14, 218] on icon "button" at bounding box center [17, 215] width 16 height 16
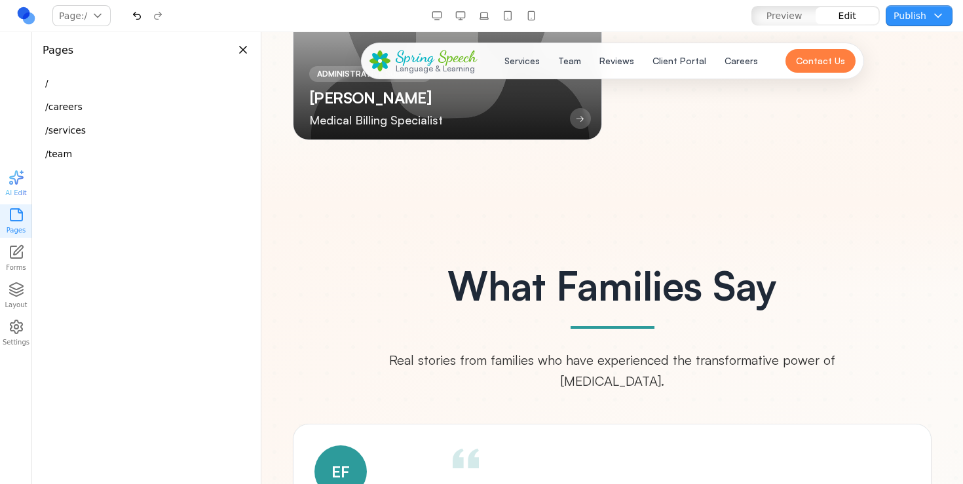
click at [244, 47] on button "Close panel" at bounding box center [243, 50] width 14 height 14
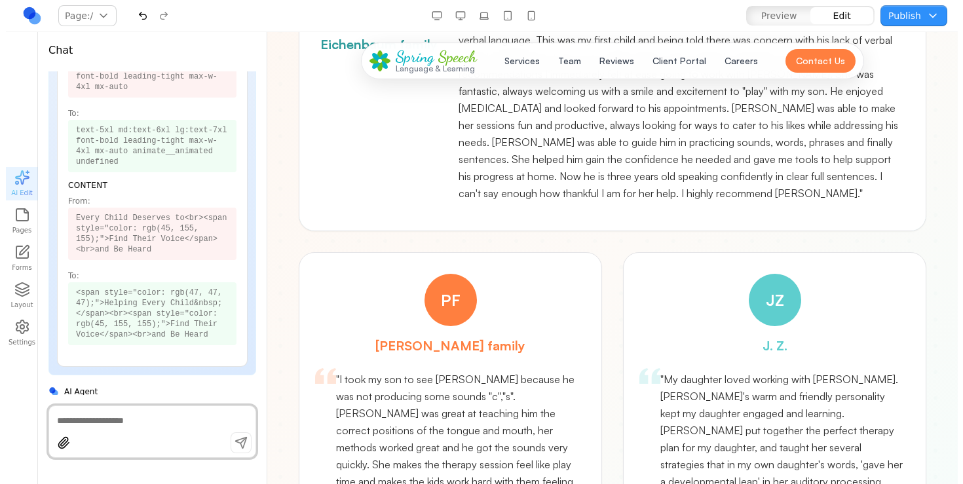
scroll to position [3788, 0]
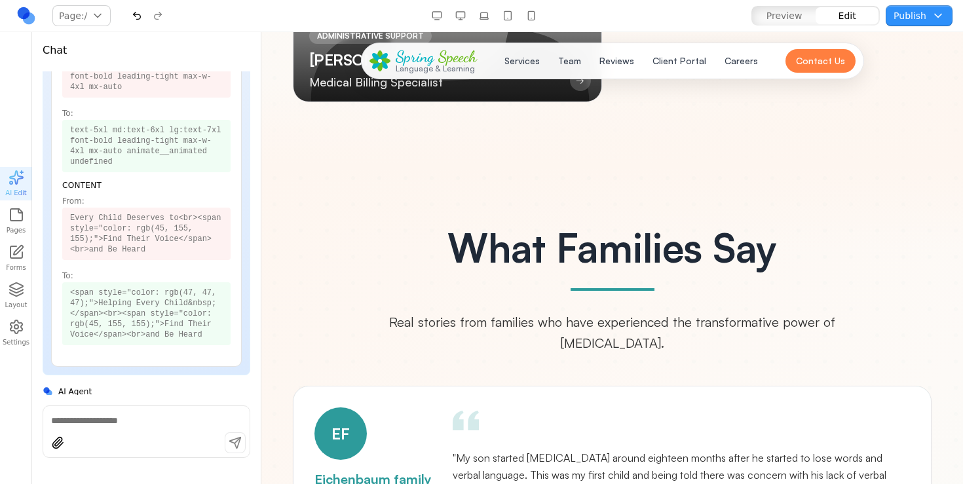
click at [9, 222] on icon "button" at bounding box center [17, 215] width 16 height 16
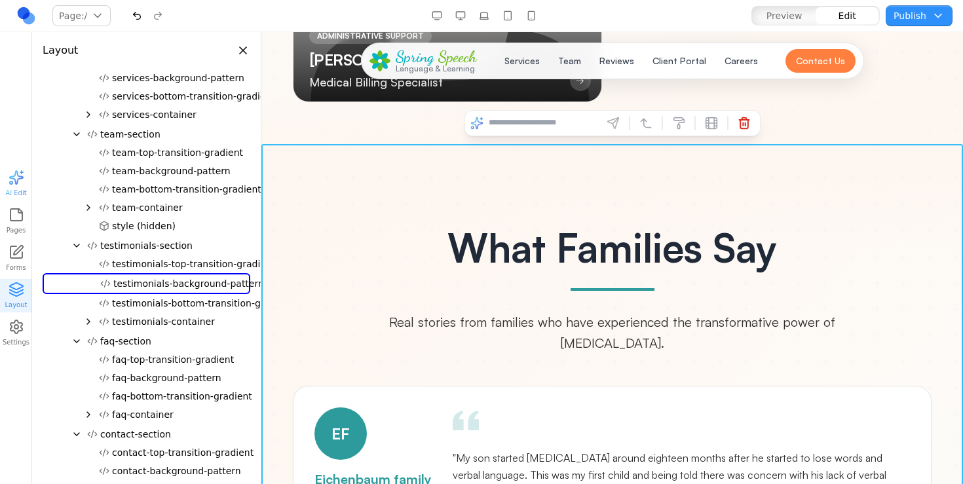
scroll to position [345, 0]
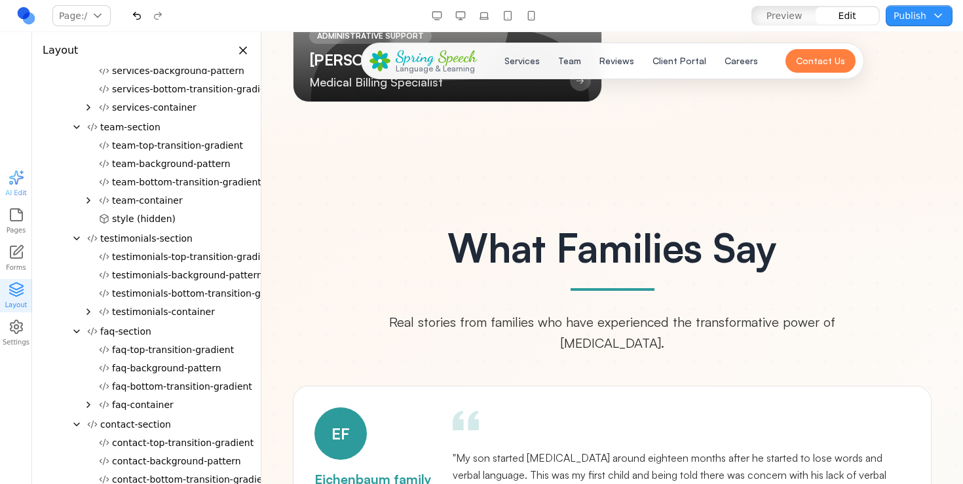
click at [243, 50] on button "Close panel" at bounding box center [243, 50] width 14 height 14
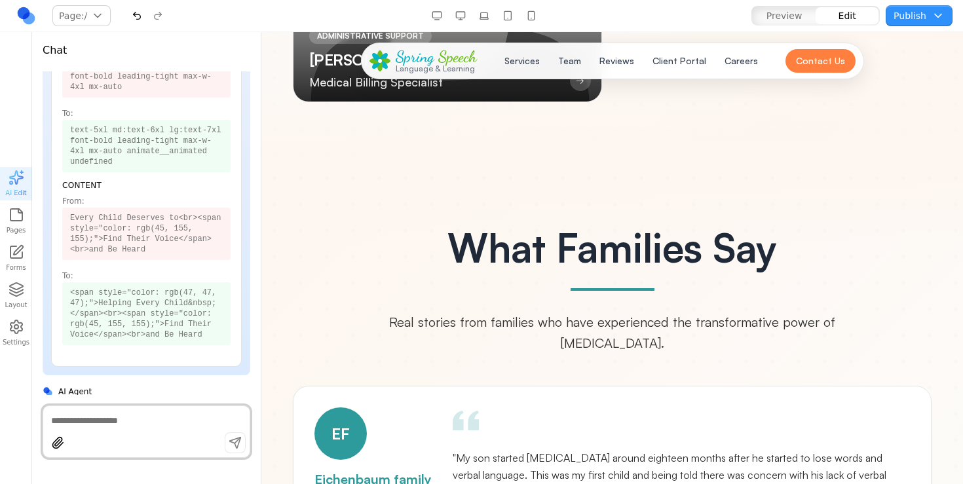
scroll to position [0, 0]
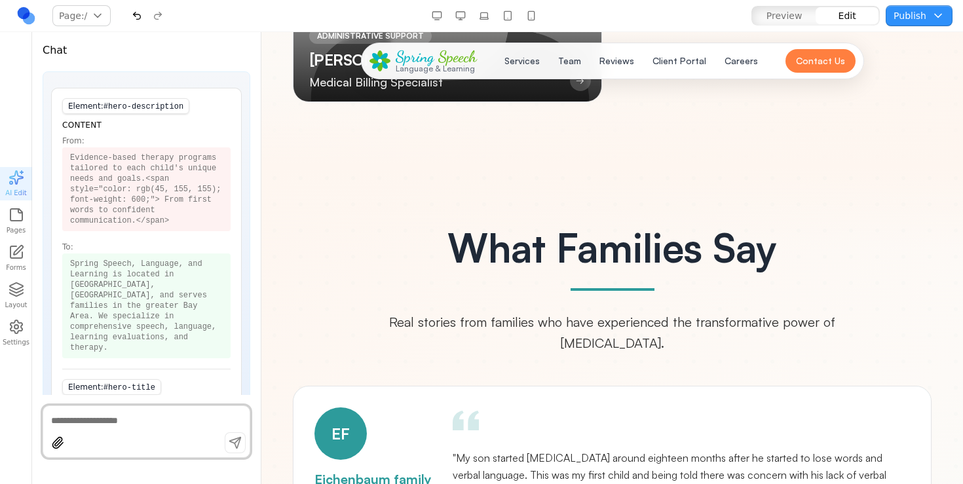
click at [18, 214] on icon "button" at bounding box center [17, 215] width 16 height 16
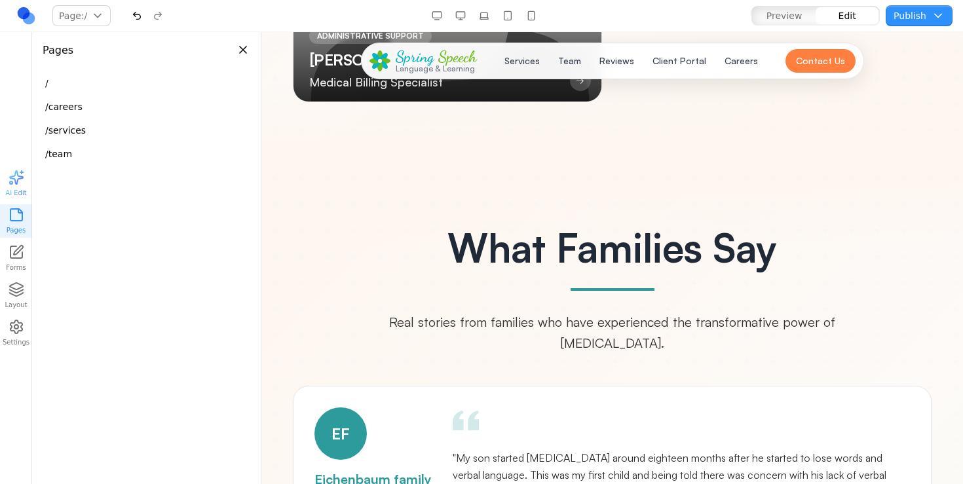
click at [11, 255] on icon at bounding box center [17, 252] width 16 height 16
click at [5, 300] on button "Layout" at bounding box center [16, 295] width 32 height 33
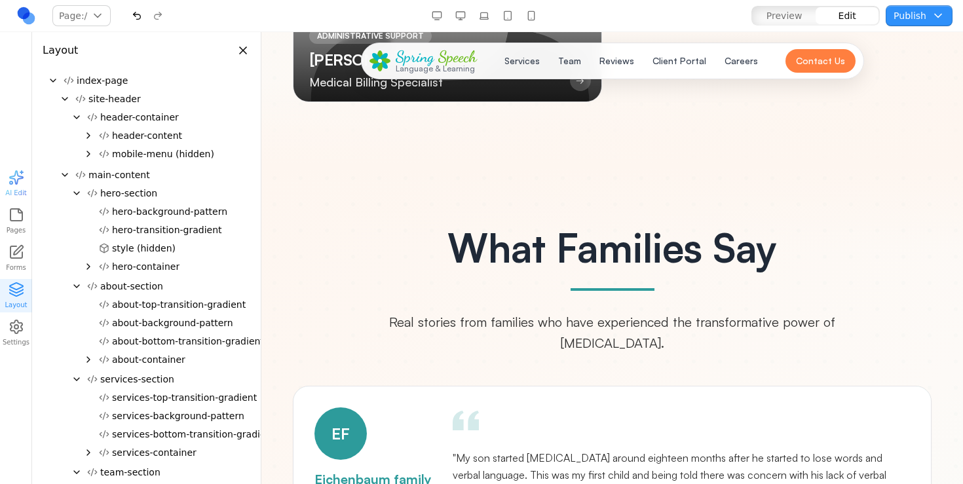
click at [21, 208] on icon "button" at bounding box center [17, 215] width 16 height 16
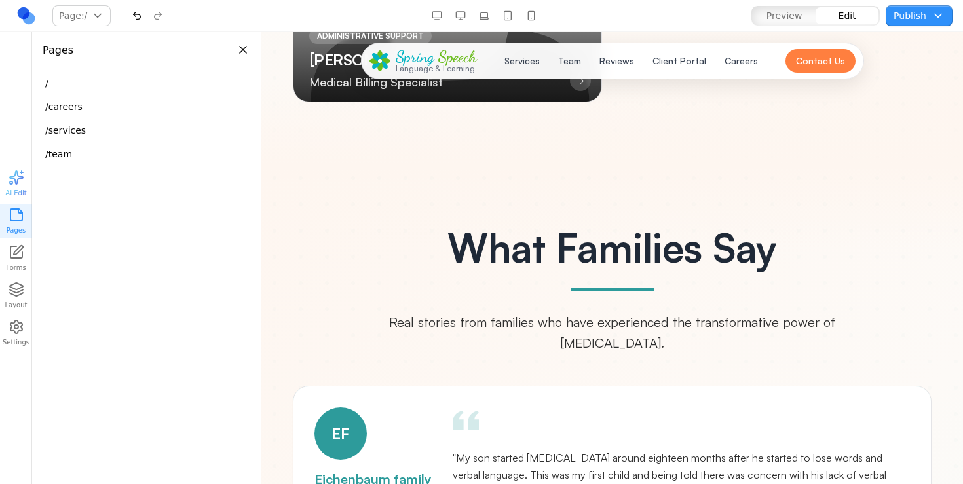
click at [12, 281] on button "Layout" at bounding box center [16, 295] width 32 height 33
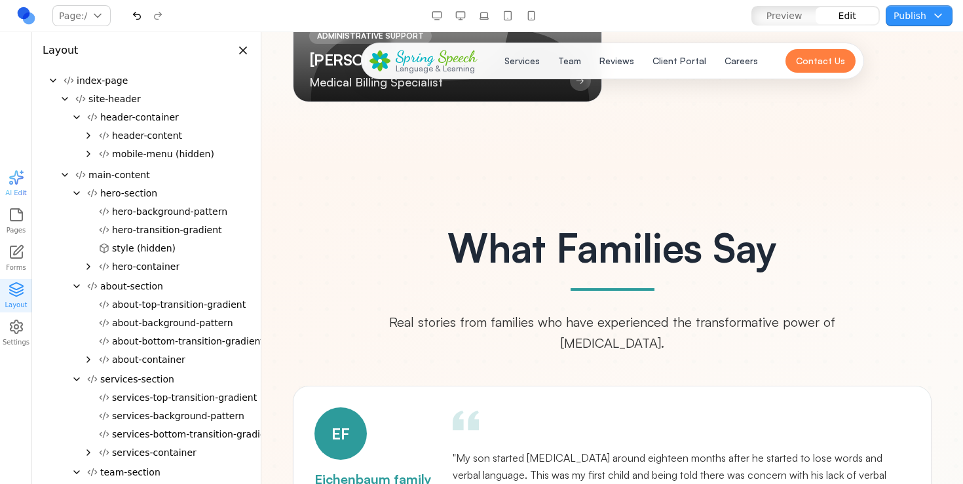
click at [48, 84] on icon "Collapse" at bounding box center [53, 80] width 10 height 10
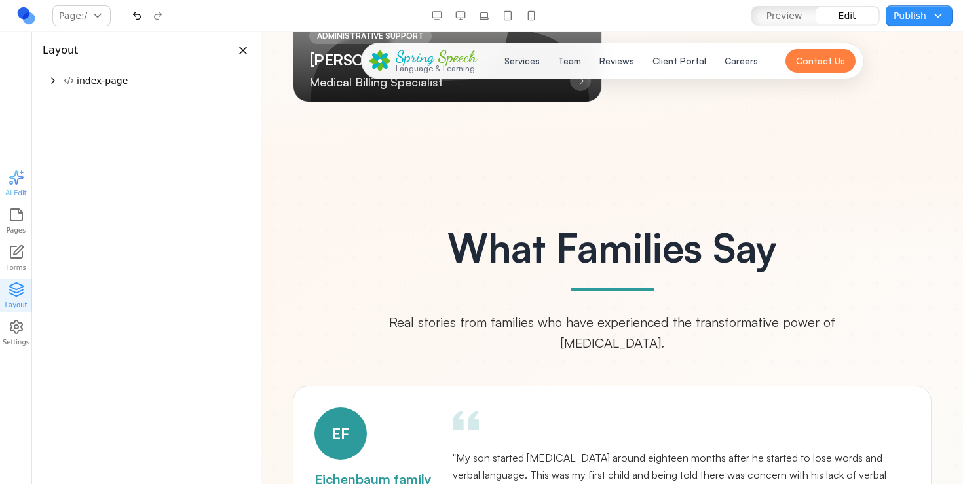
click at [51, 81] on icon "Expand" at bounding box center [53, 80] width 10 height 10
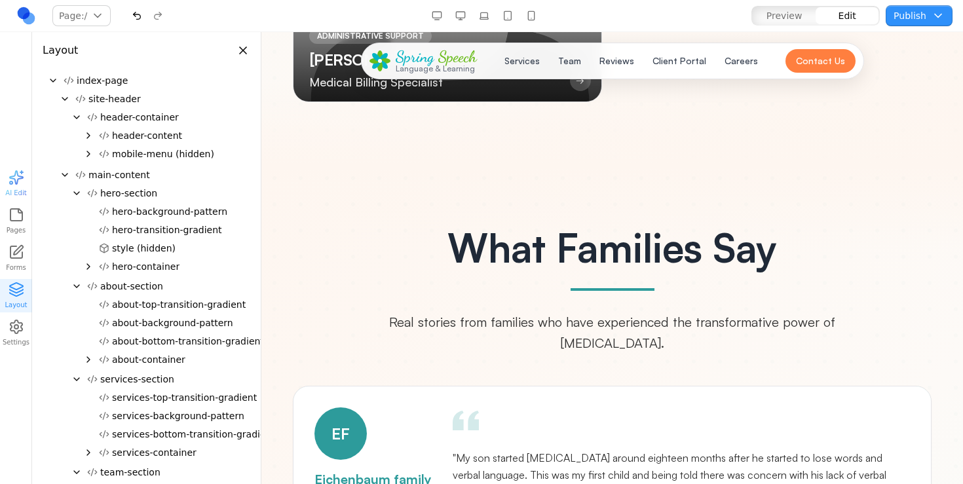
click at [48, 79] on icon "Collapse" at bounding box center [53, 80] width 10 height 10
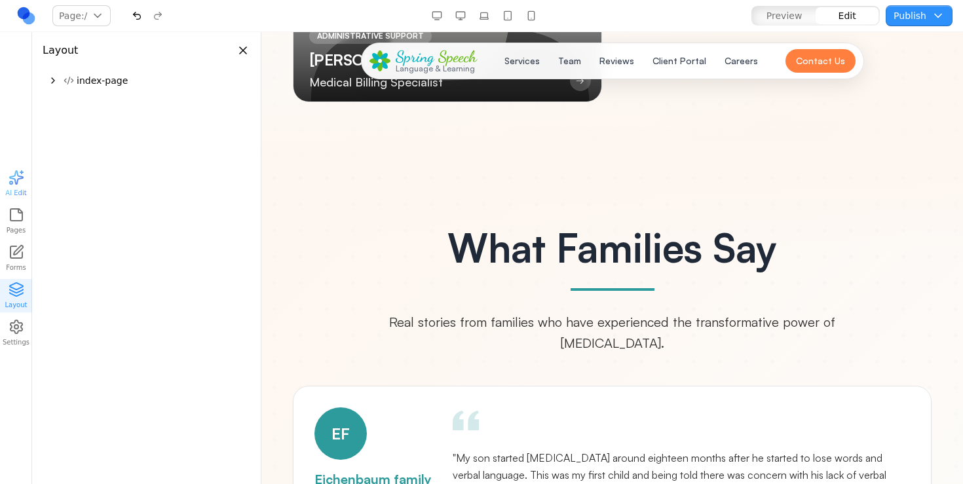
click at [14, 213] on icon "button" at bounding box center [17, 215] width 16 height 16
click at [78, 119] on button "/services" at bounding box center [146, 131] width 218 height 24
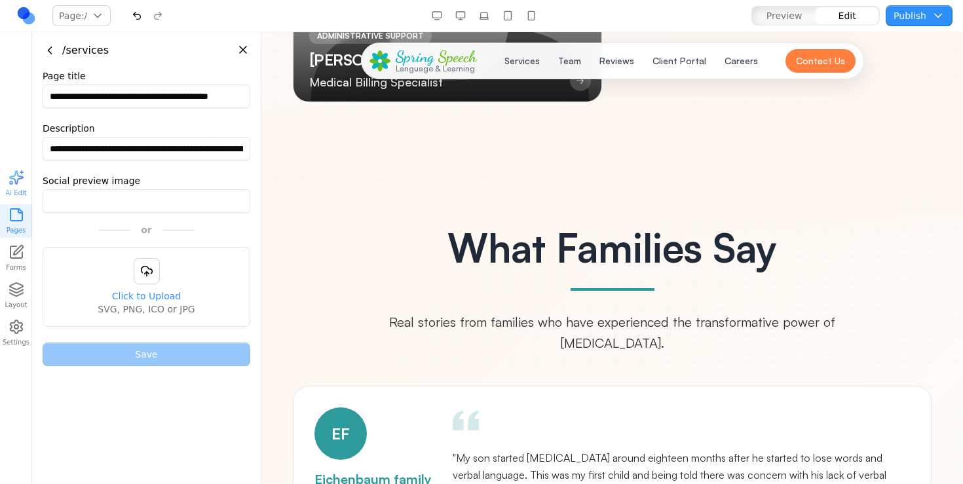
click at [5, 223] on button "Pages" at bounding box center [16, 220] width 32 height 33
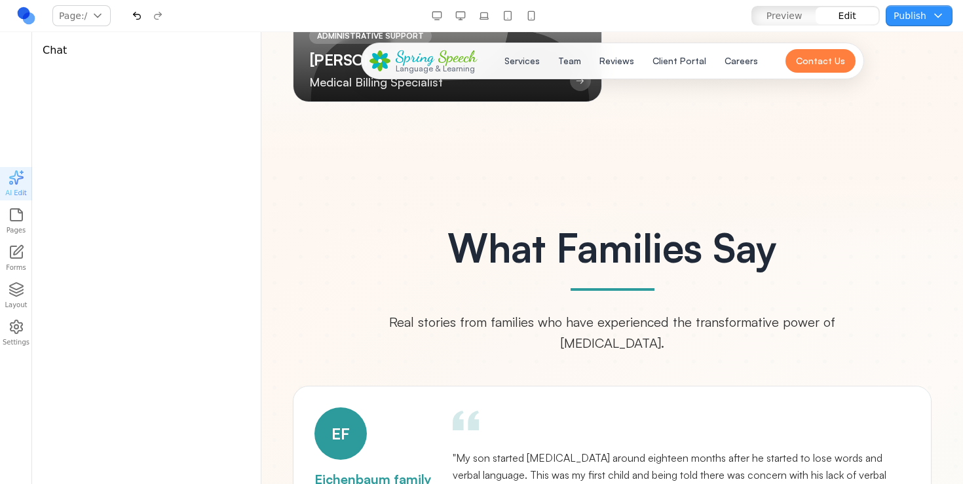
click at [10, 294] on icon "button" at bounding box center [15, 294] width 13 height 3
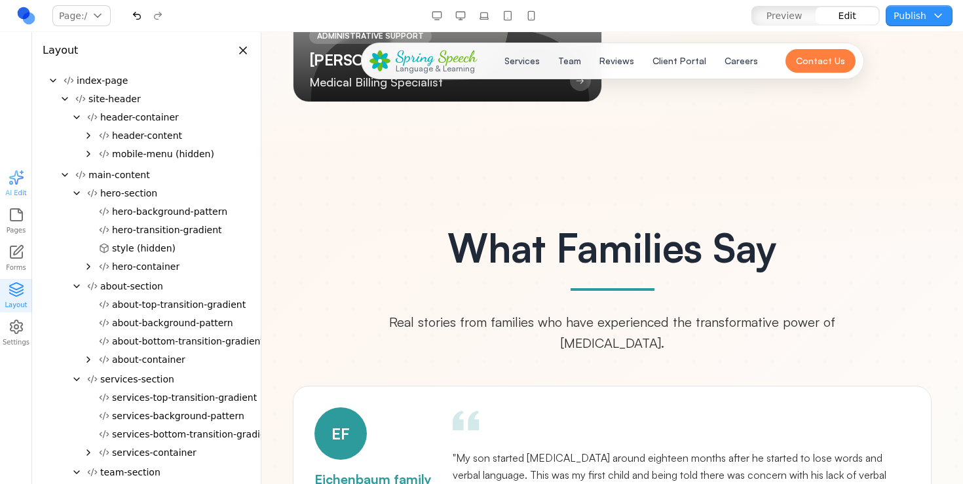
click at [100, 18] on button "Page: /" at bounding box center [81, 15] width 58 height 21
click at [90, 68] on div "/careers" at bounding box center [113, 66] width 114 height 21
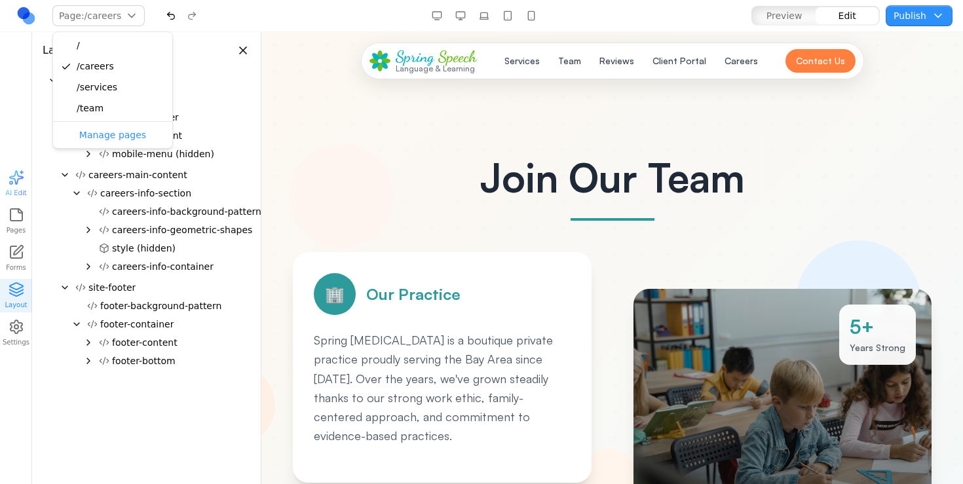
click at [118, 4] on nav "Page: /careers / /careers /services /team Manage pages Preview Edit Publish Cho…" at bounding box center [481, 16] width 963 height 32
click at [75, 117] on icon "Collapse" at bounding box center [76, 117] width 5 height 3
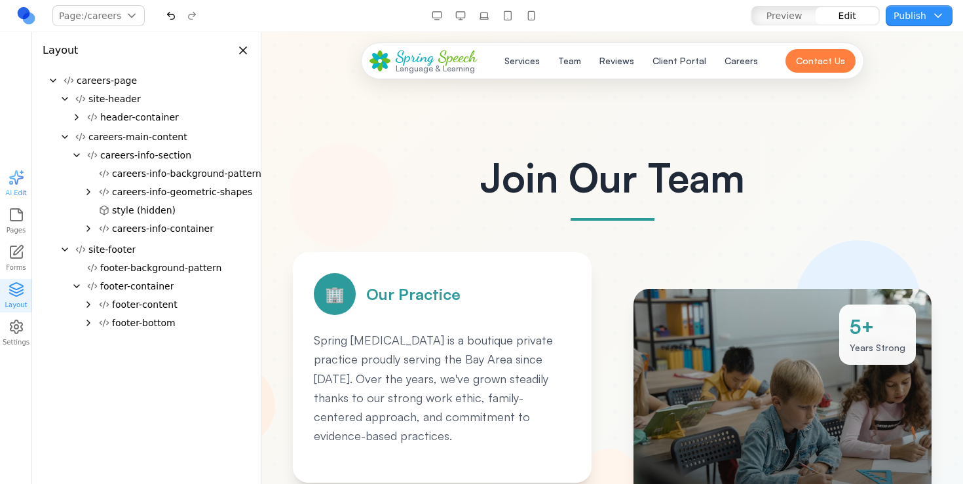
click at [74, 155] on icon "Collapse" at bounding box center [76, 155] width 10 height 10
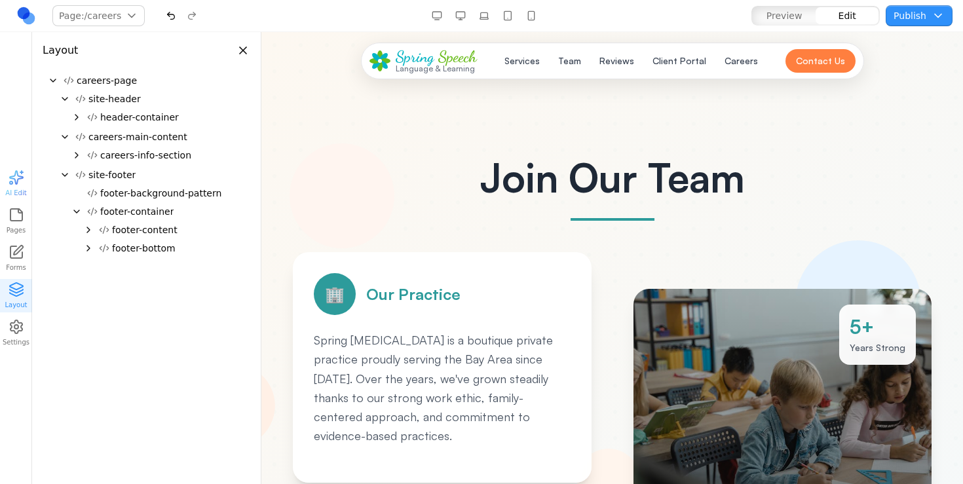
click at [73, 212] on icon "Collapse" at bounding box center [76, 211] width 10 height 10
click at [67, 174] on icon "Collapse" at bounding box center [64, 175] width 5 height 3
click at [66, 175] on icon "Expand" at bounding box center [65, 175] width 10 height 10
click at [75, 210] on icon "Collapse" at bounding box center [76, 211] width 10 height 10
click at [244, 58] on div at bounding box center [243, 51] width 14 height 16
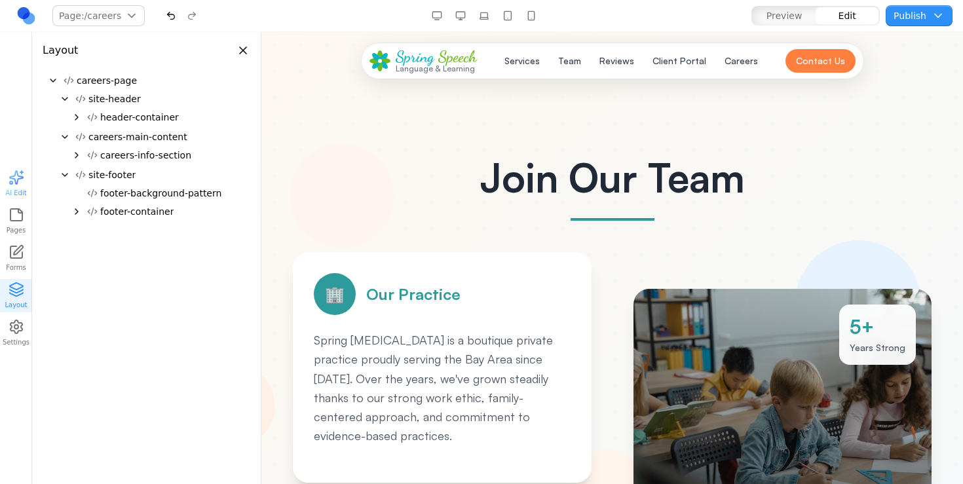
click at [240, 50] on button "Close panel" at bounding box center [243, 50] width 14 height 14
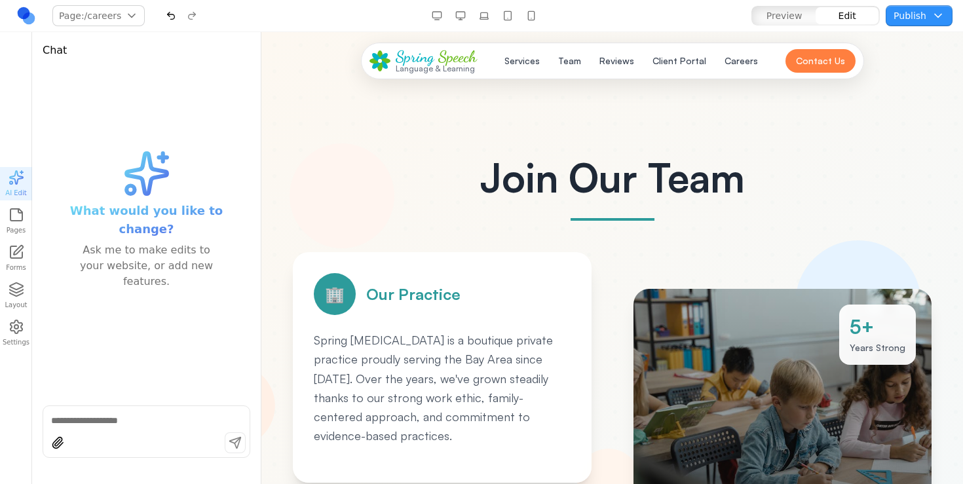
click at [20, 216] on icon "button" at bounding box center [17, 215] width 16 height 16
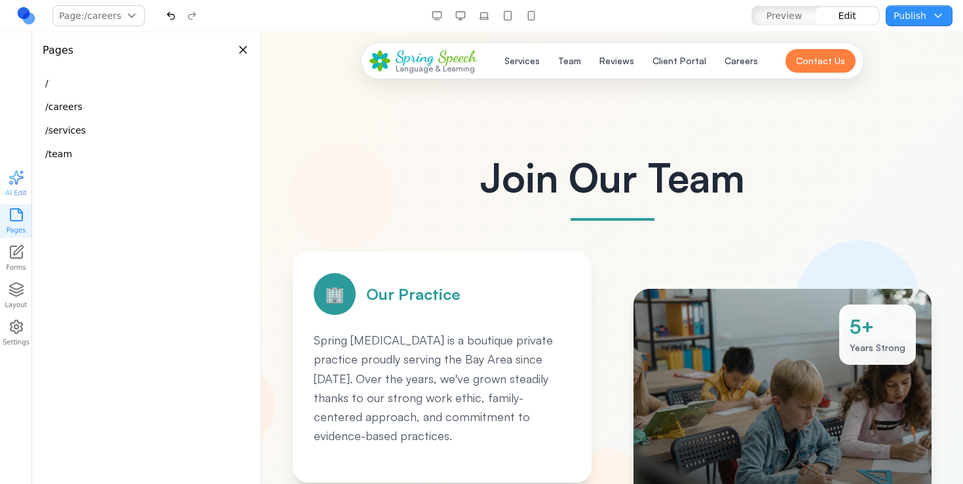
click at [246, 55] on button "Close panel" at bounding box center [243, 50] width 14 height 14
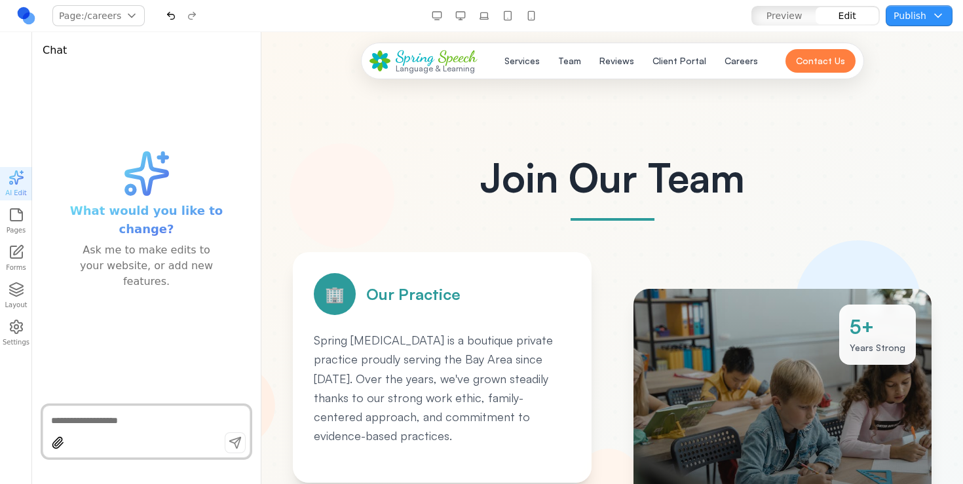
click at [782, 10] on span "Preview" at bounding box center [785, 15] width 36 height 13
click at [775, 15] on span "Preview" at bounding box center [785, 15] width 36 height 13
click at [852, 14] on span "Edit" at bounding box center [848, 15] width 18 height 13
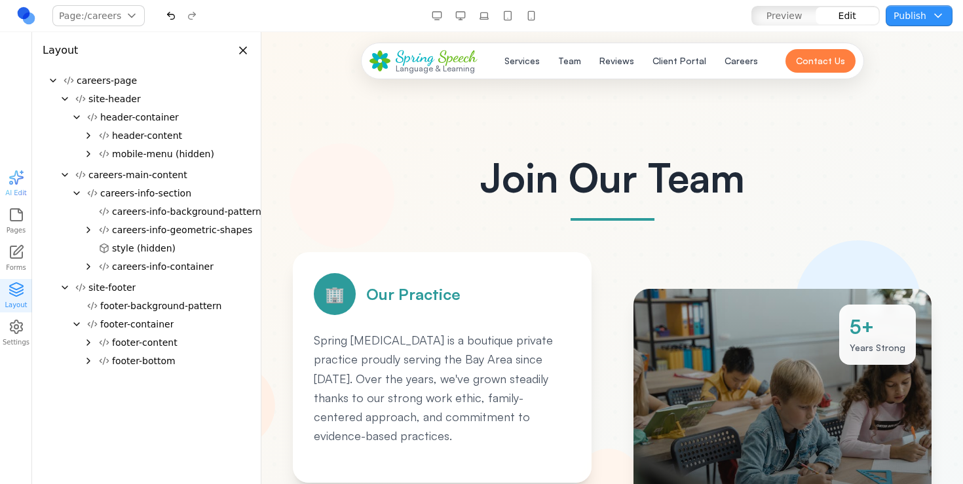
click at [800, 19] on span "Preview" at bounding box center [785, 15] width 36 height 13
click at [816, 14] on div "button" at bounding box center [784, 15] width 63 height 17
click at [833, 12] on button "Edit" at bounding box center [847, 15] width 63 height 17
click at [243, 52] on button "Close panel" at bounding box center [243, 50] width 14 height 14
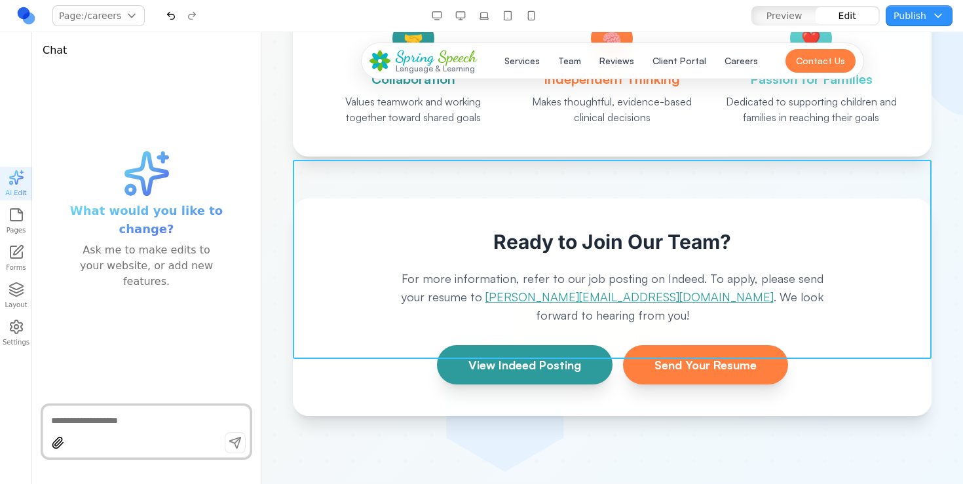
scroll to position [1025, 0]
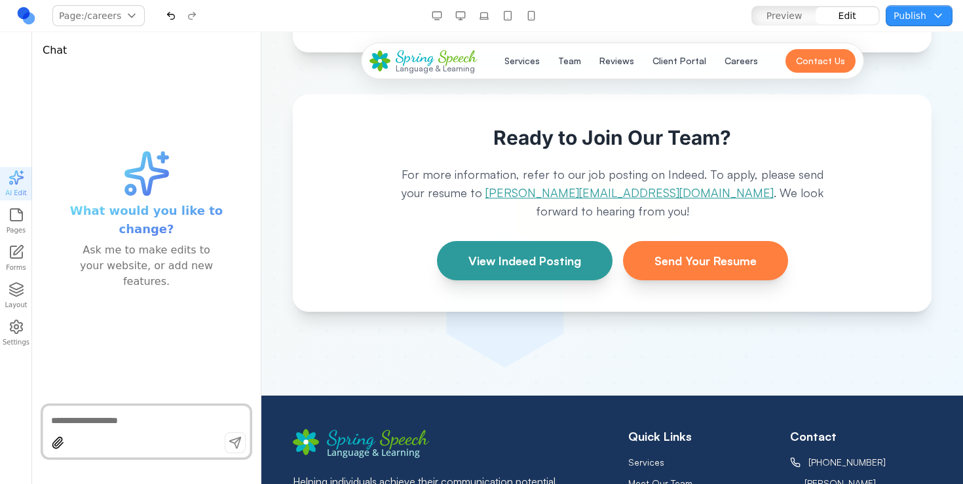
click at [440, 21] on button "button" at bounding box center [437, 15] width 21 height 21
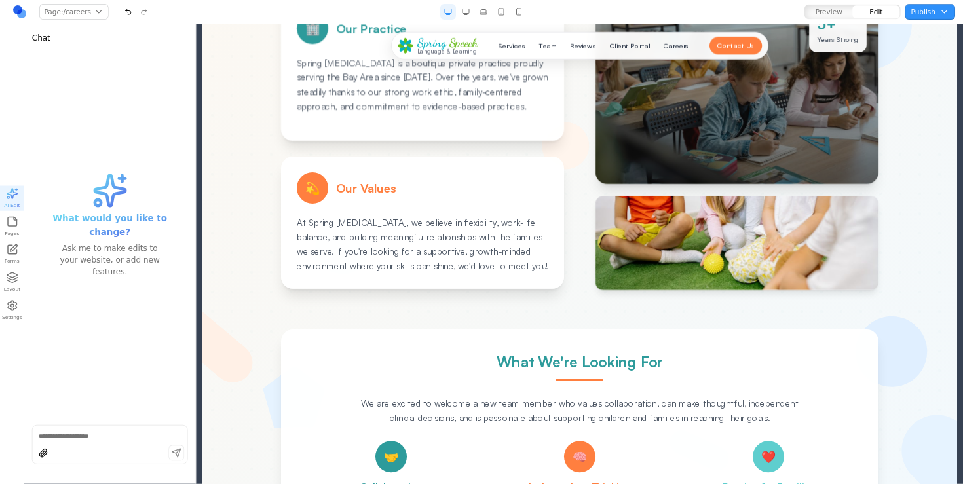
scroll to position [0, 0]
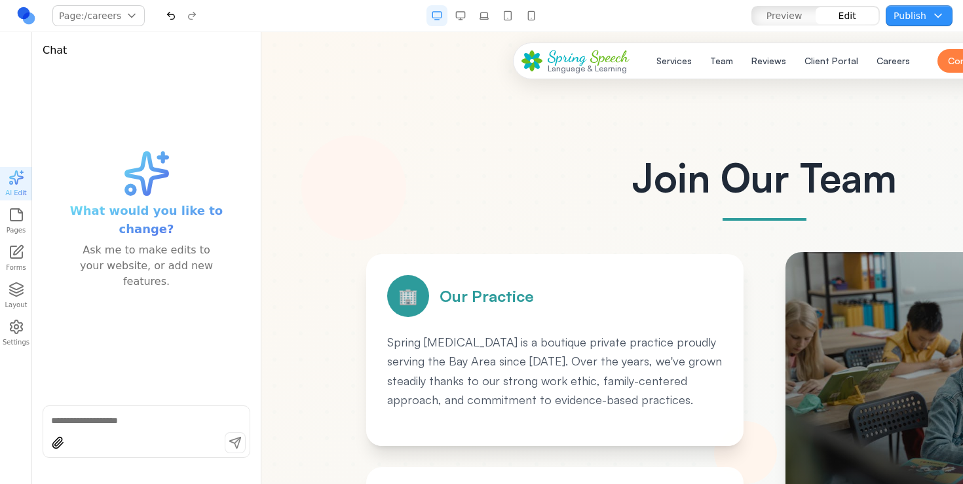
drag, startPoint x: 260, startPoint y: 202, endPoint x: 175, endPoint y: 205, distance: 84.6
click at [208, 205] on div "What would you like to change? Ask me to make edits to your website, or add new…" at bounding box center [146, 233] width 229 height 324
click at [469, 18] on button "button" at bounding box center [460, 15] width 21 height 21
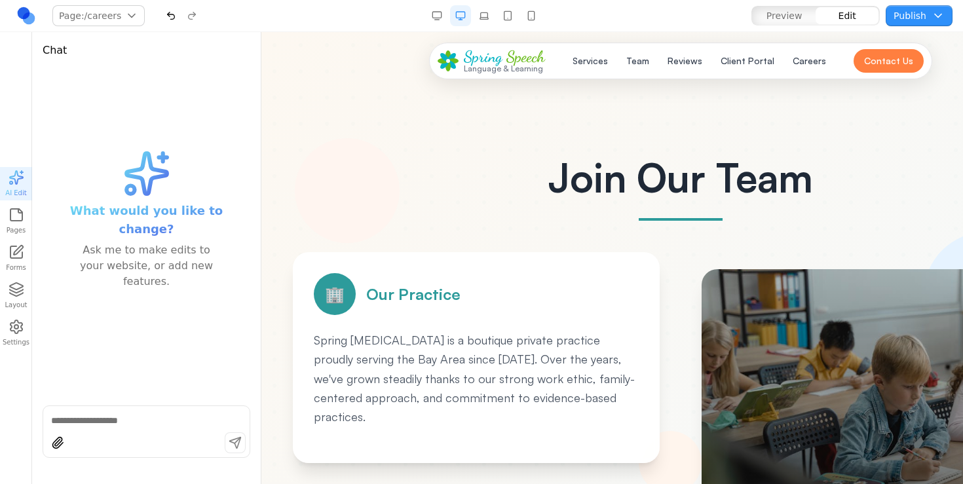
click at [462, 18] on button "button" at bounding box center [460, 15] width 21 height 21
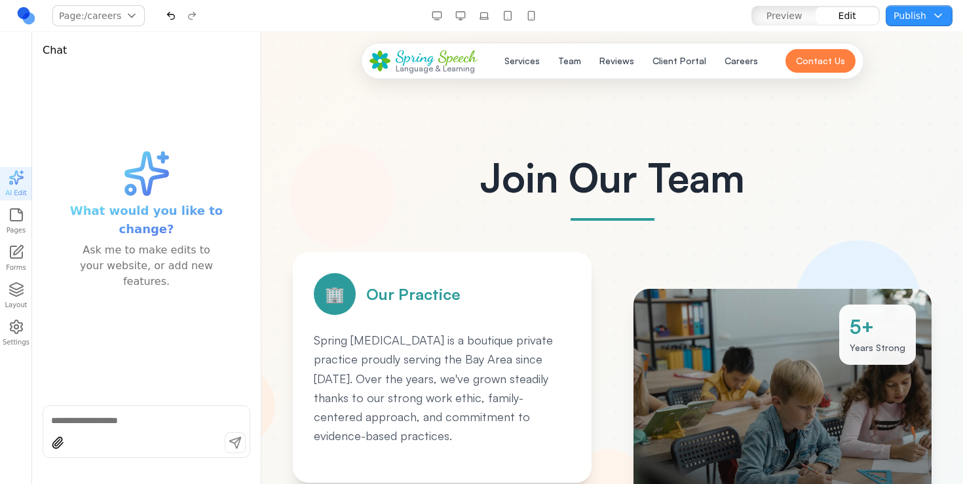
click at [462, 18] on button "button" at bounding box center [460, 15] width 21 height 21
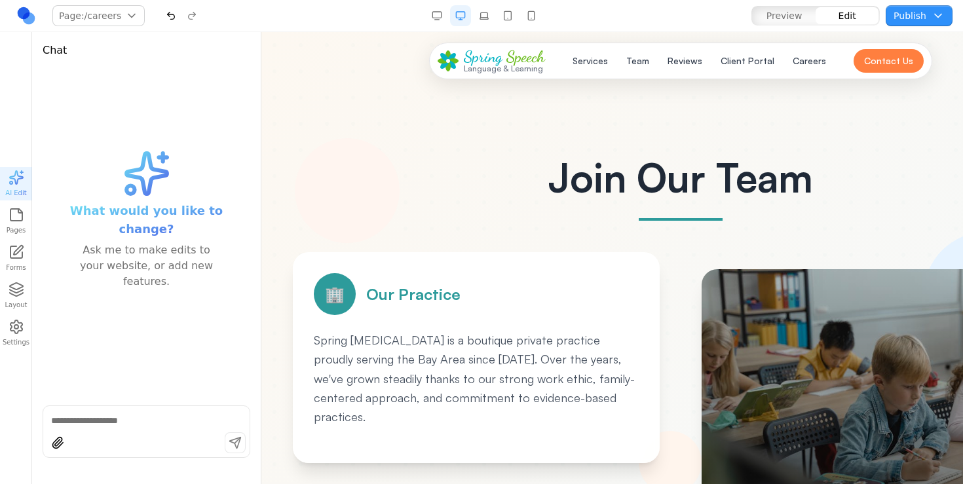
click at [462, 18] on button "button" at bounding box center [460, 15] width 21 height 21
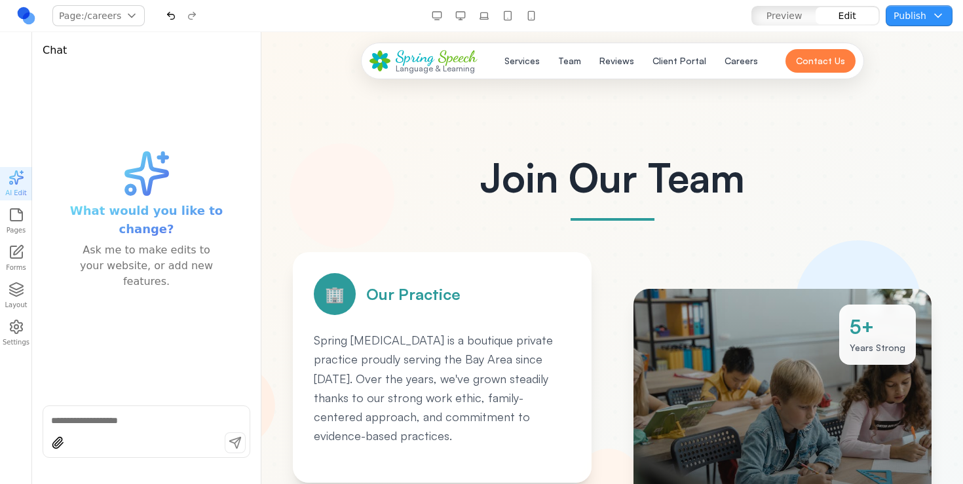
click at [224, 146] on div "What would you like to change? Ask me to make edits to your website, or add new…" at bounding box center [147, 233] width 208 height 324
click at [13, 222] on icon "button" at bounding box center [17, 215] width 16 height 16
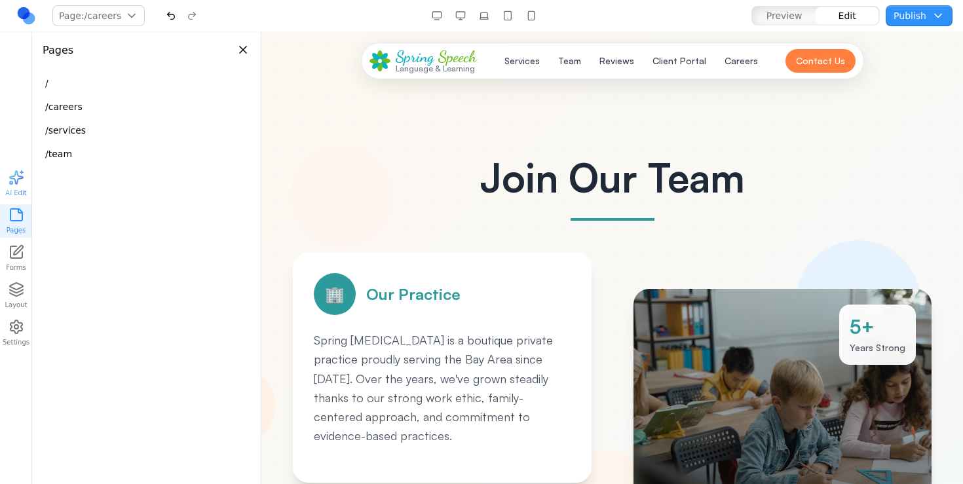
click at [64, 146] on button "/team" at bounding box center [146, 154] width 218 height 24
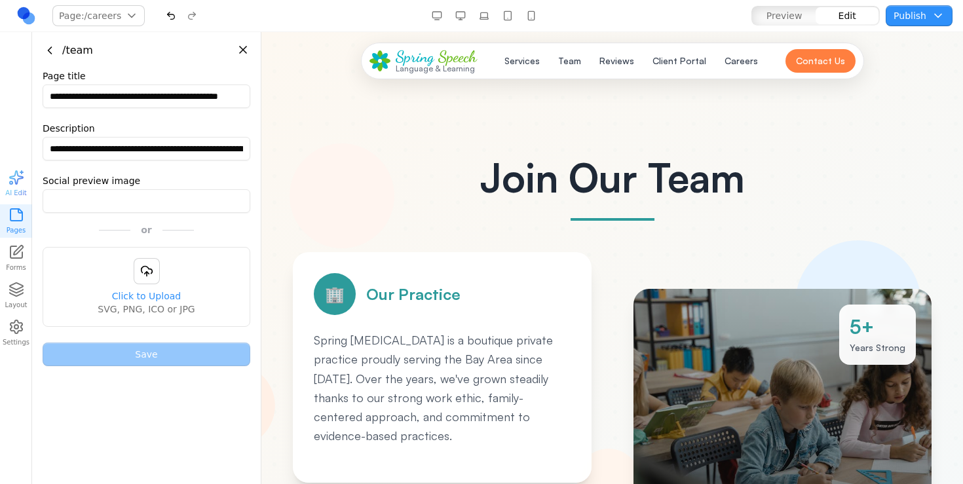
click at [49, 50] on button "Go back" at bounding box center [50, 50] width 14 height 14
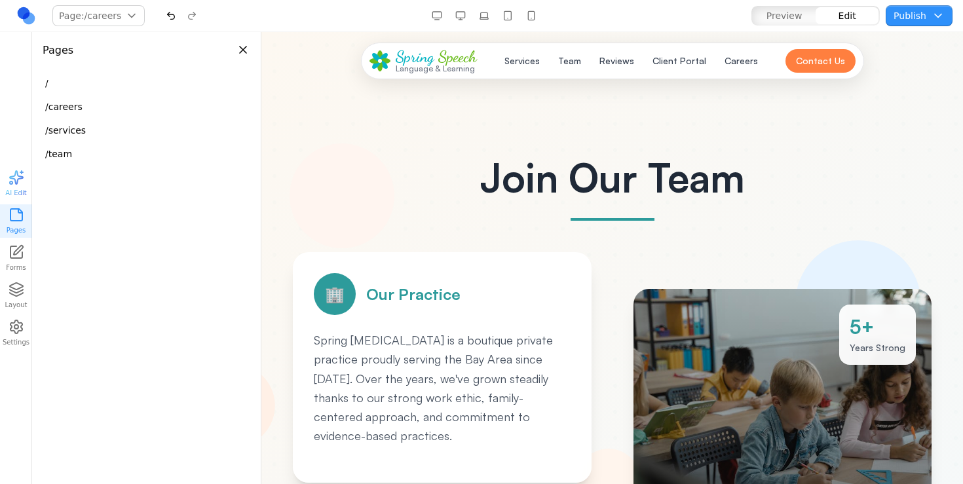
click at [71, 122] on button "/services" at bounding box center [146, 131] width 218 height 24
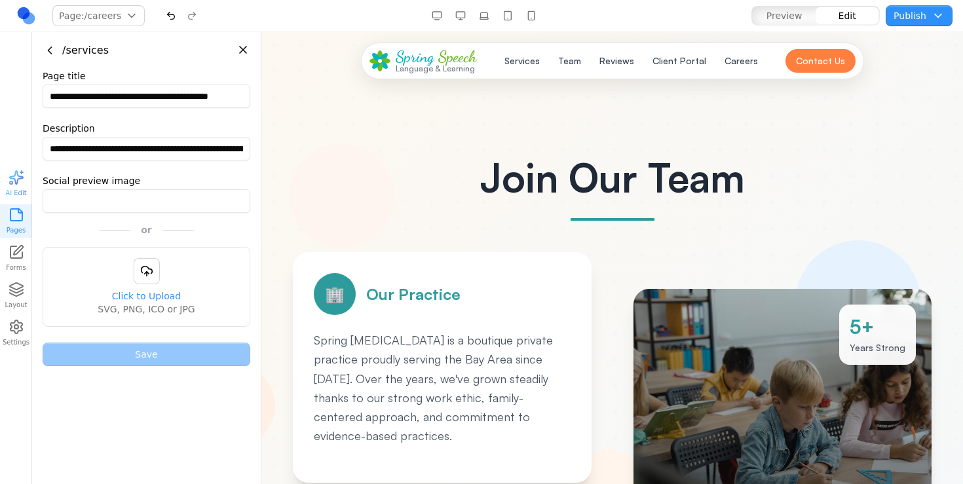
click at [244, 49] on button "Close panel" at bounding box center [243, 50] width 14 height 14
click at [83, 41] on header "/services" at bounding box center [146, 45] width 229 height 26
click at [83, 32] on header "/services" at bounding box center [146, 45] width 229 height 26
click at [83, 27] on nav "Page: /careers / /careers /services /team Manage pages Preview Edit Publish Cho…" at bounding box center [481, 16] width 963 height 32
click at [87, 14] on button "Page: /careers" at bounding box center [98, 15] width 92 height 21
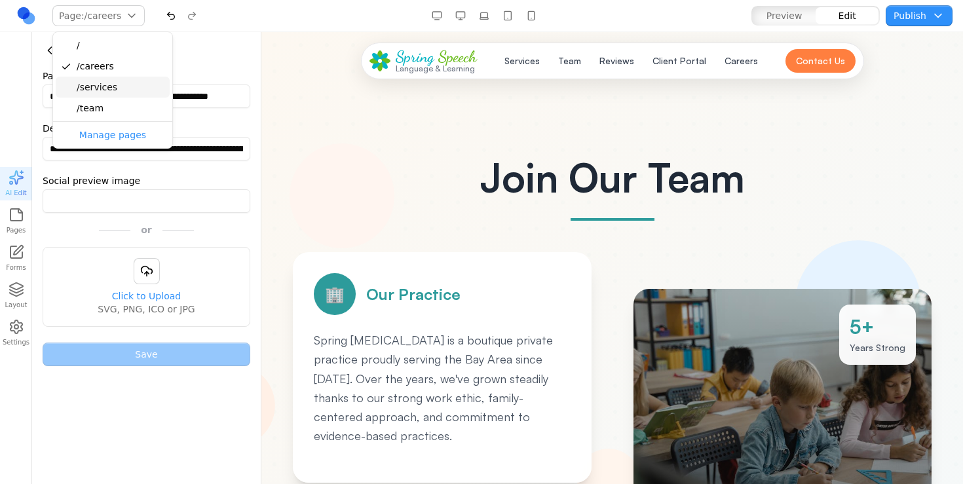
click at [90, 93] on div "/services" at bounding box center [113, 87] width 114 height 21
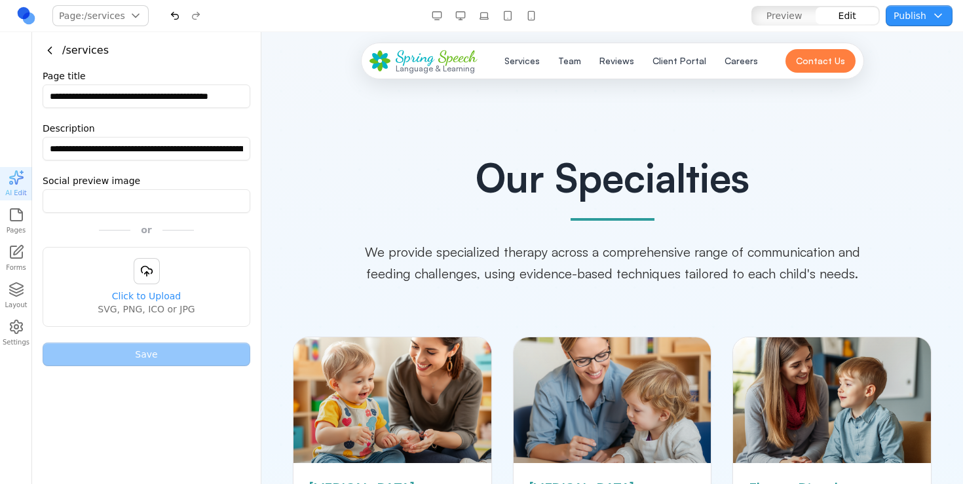
click at [18, 268] on link "Forms" at bounding box center [16, 258] width 32 height 33
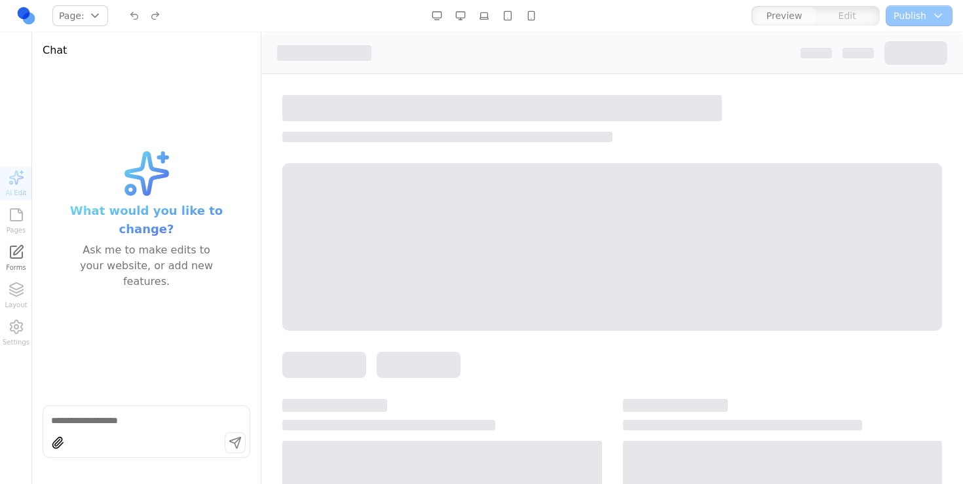
click at [16, 293] on div "AI Edit Pages Forms Layout Settings" at bounding box center [16, 258] width 32 height 183
click at [97, 292] on div "What would you like to change? Ask me to make edits to your website, or add new…" at bounding box center [147, 233] width 208 height 324
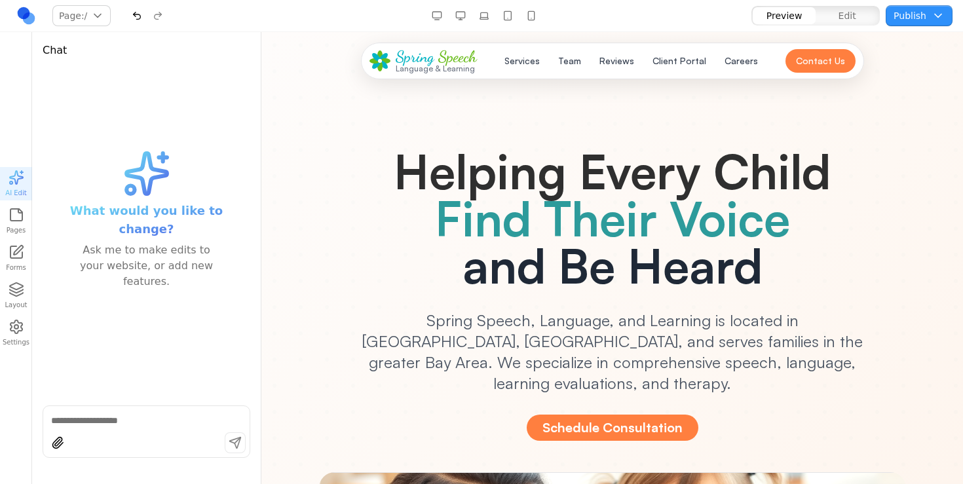
click at [109, 275] on div "What would you like to change? Ask me to make edits to your website, or add new…" at bounding box center [147, 233] width 208 height 324
click at [175, 278] on div "What would you like to change? Ask me to make edits to your website, or add new…" at bounding box center [147, 233] width 208 height 324
click at [180, 272] on div "Ask me to make edits to your website, or add new features." at bounding box center [146, 266] width 147 height 47
click at [180, 269] on div "Ask me to make edits to your website, or add new features." at bounding box center [146, 266] width 147 height 47
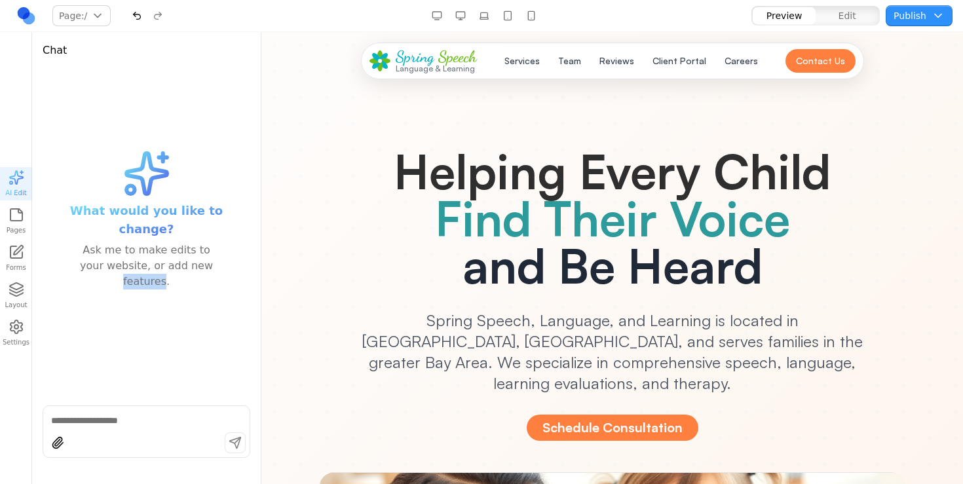
click at [180, 269] on div "Ask me to make edits to your website, or add new features." at bounding box center [146, 266] width 147 height 47
click at [203, 270] on div "Ask me to make edits to your website, or add new features." at bounding box center [146, 266] width 147 height 47
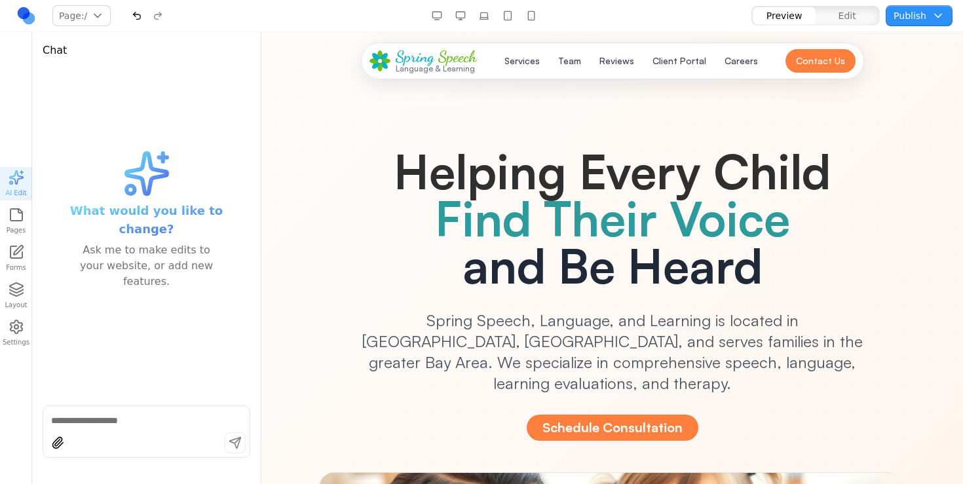
click at [170, 245] on div "Ask me to make edits to your website, or add new features." at bounding box center [146, 266] width 147 height 47
click at [446, 24] on div at bounding box center [484, 15] width 115 height 21
click at [439, 16] on button "button" at bounding box center [437, 15] width 21 height 21
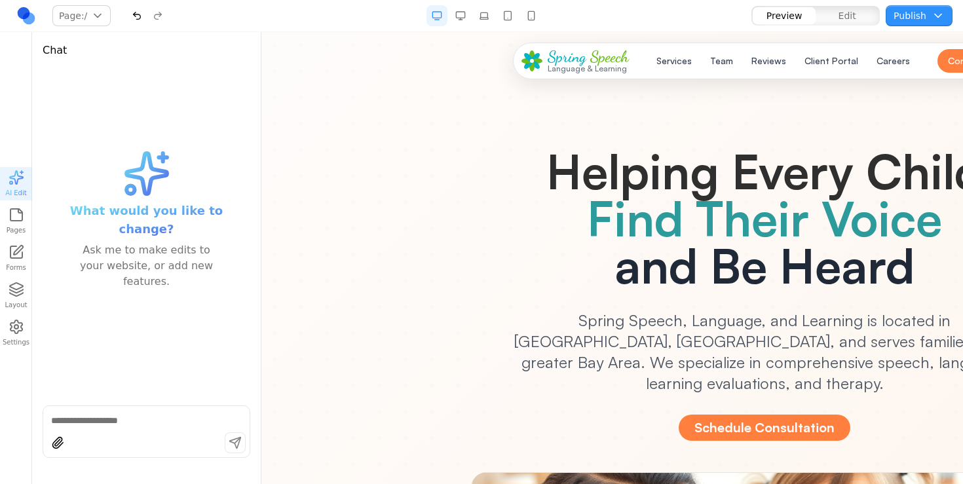
click at [469, 16] on button "button" at bounding box center [460, 15] width 21 height 21
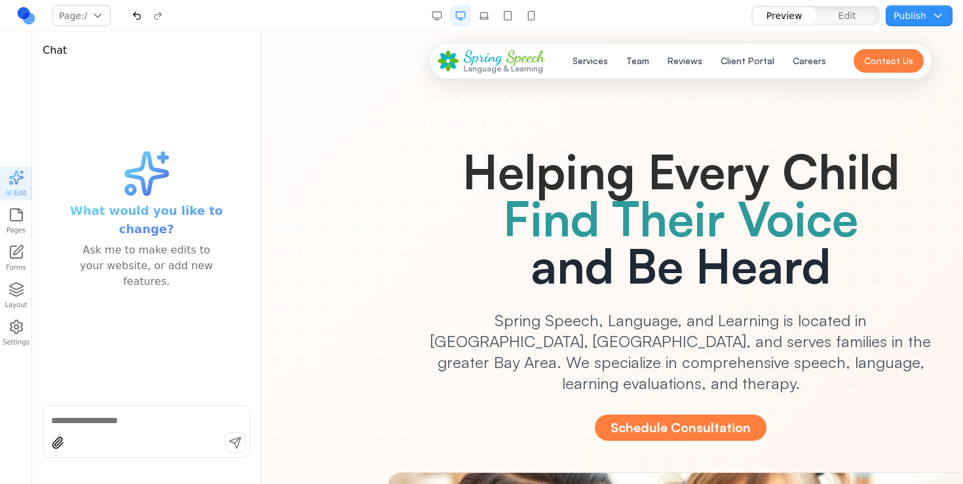
click at [490, 16] on button "button" at bounding box center [484, 15] width 21 height 21
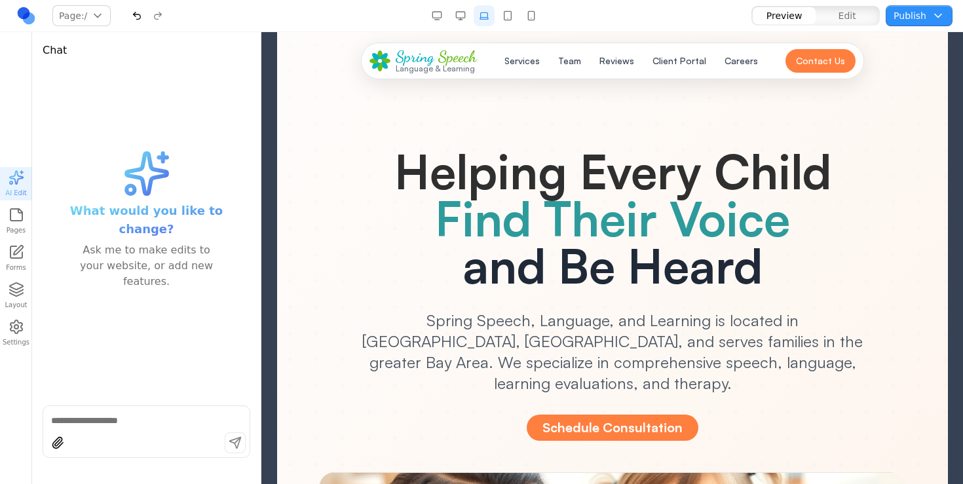
click at [505, 16] on button "button" at bounding box center [507, 15] width 21 height 21
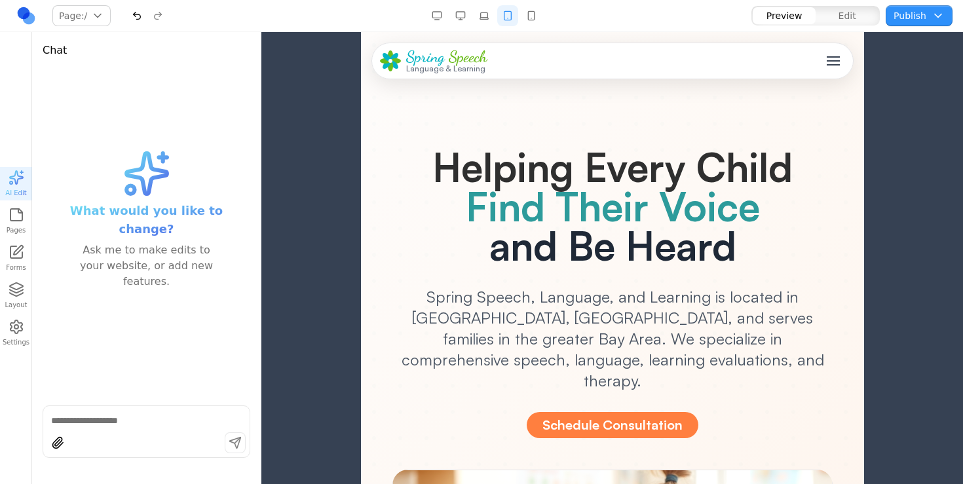
click at [537, 18] on button "button" at bounding box center [531, 15] width 21 height 21
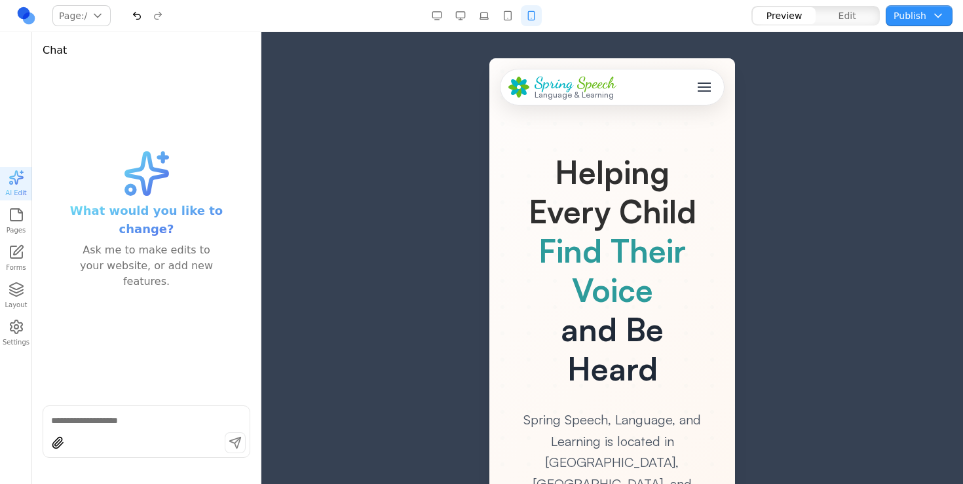
click at [457, 22] on button "button" at bounding box center [460, 15] width 21 height 21
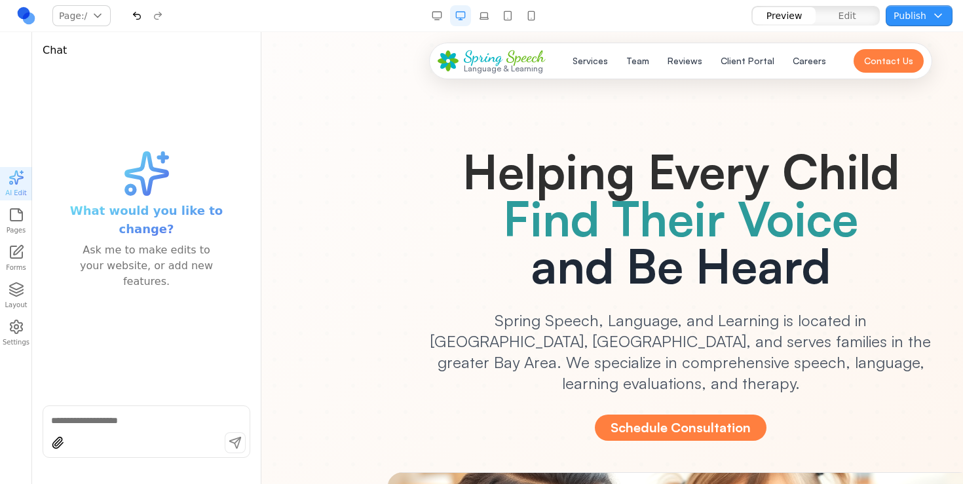
click at [460, 22] on button "button" at bounding box center [460, 15] width 21 height 21
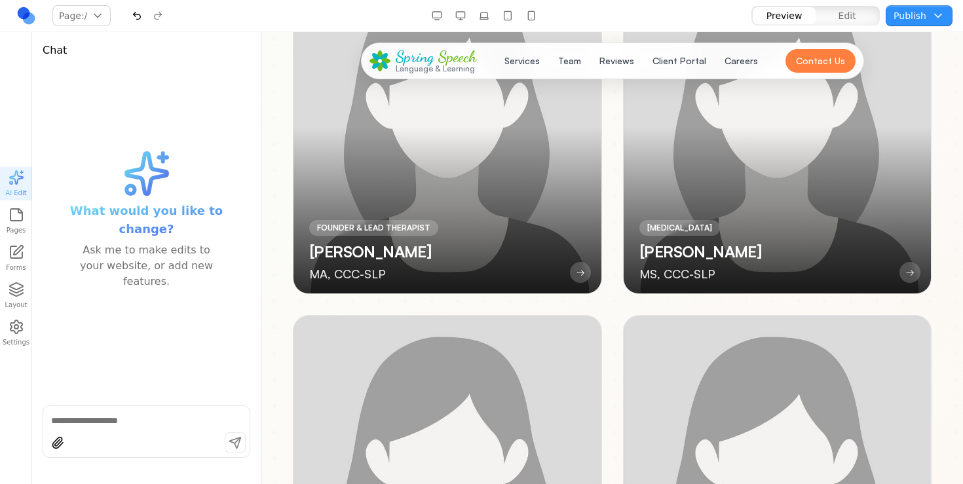
scroll to position [2558, 0]
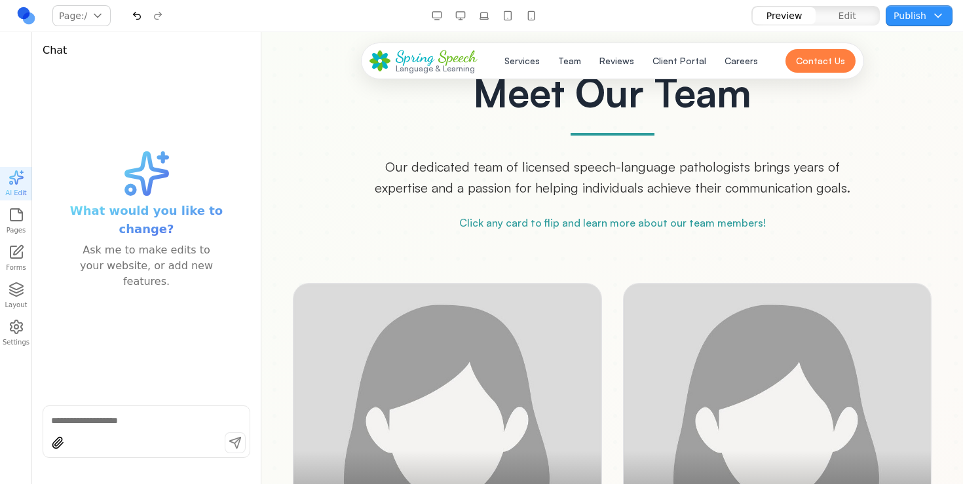
click at [5, 212] on button "Pages" at bounding box center [16, 220] width 32 height 33
